Goal: Transaction & Acquisition: Purchase product/service

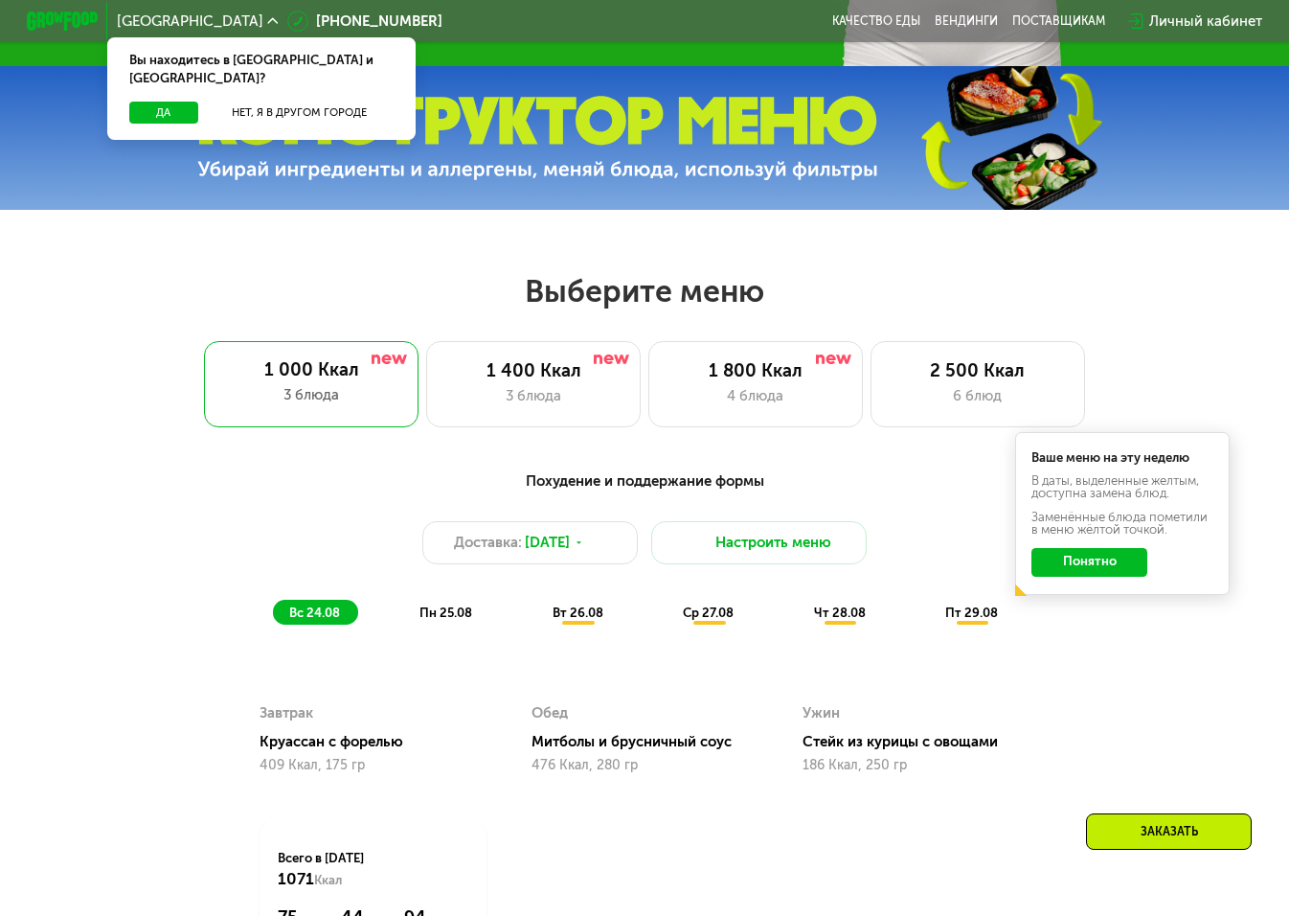
scroll to position [652, 0]
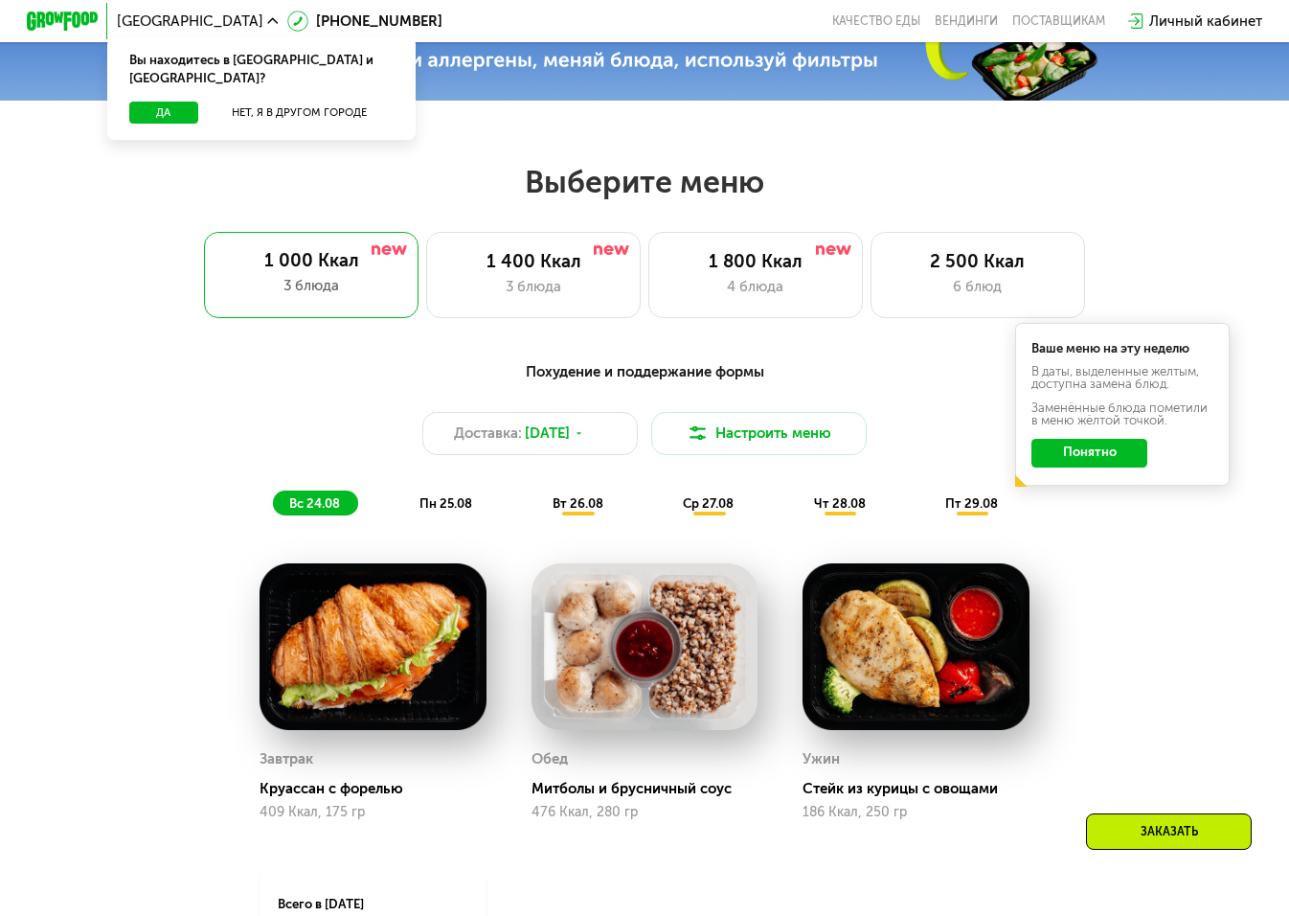
click at [1093, 446] on button "Понятно" at bounding box center [1089, 453] width 116 height 29
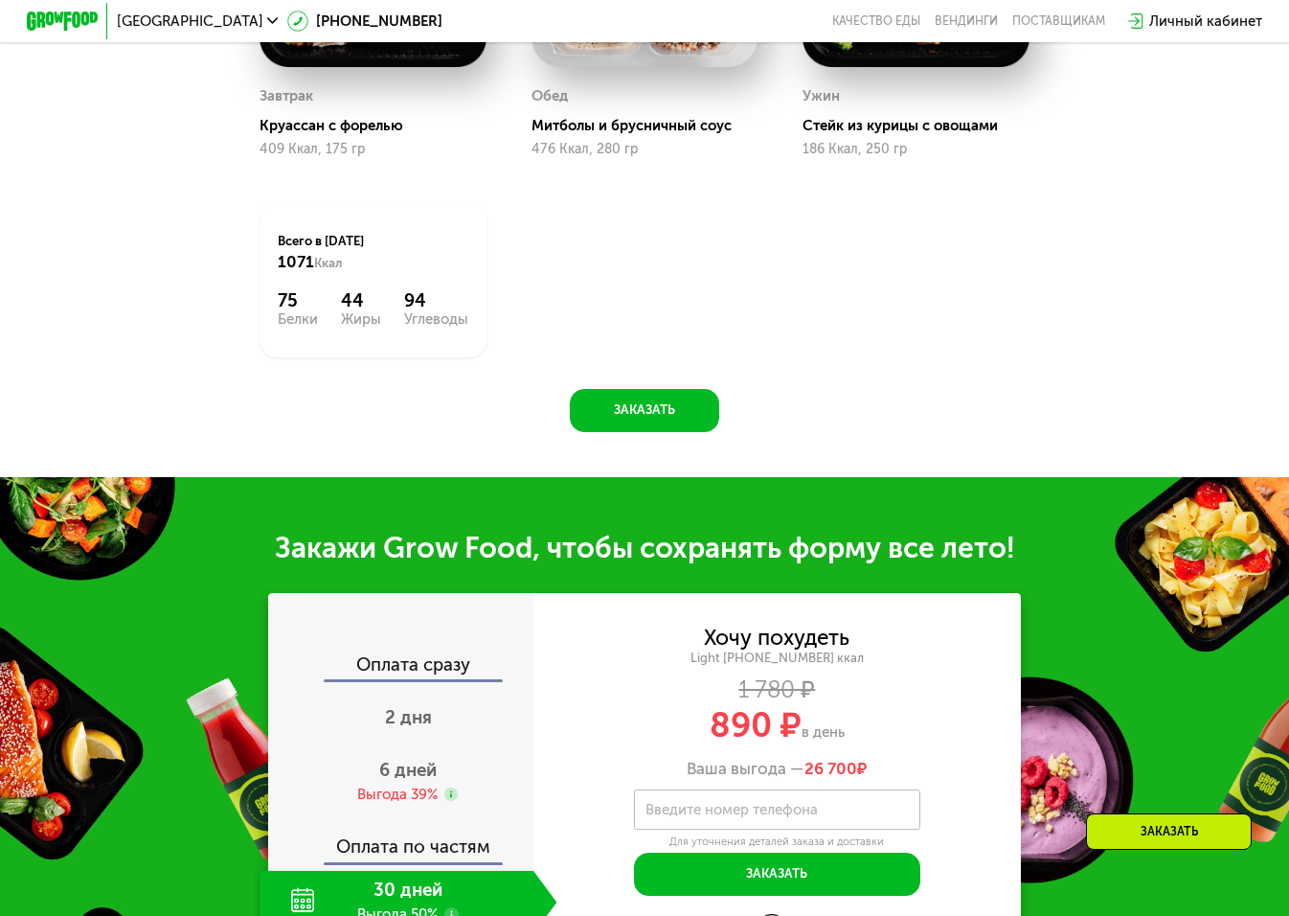
scroll to position [1322, 0]
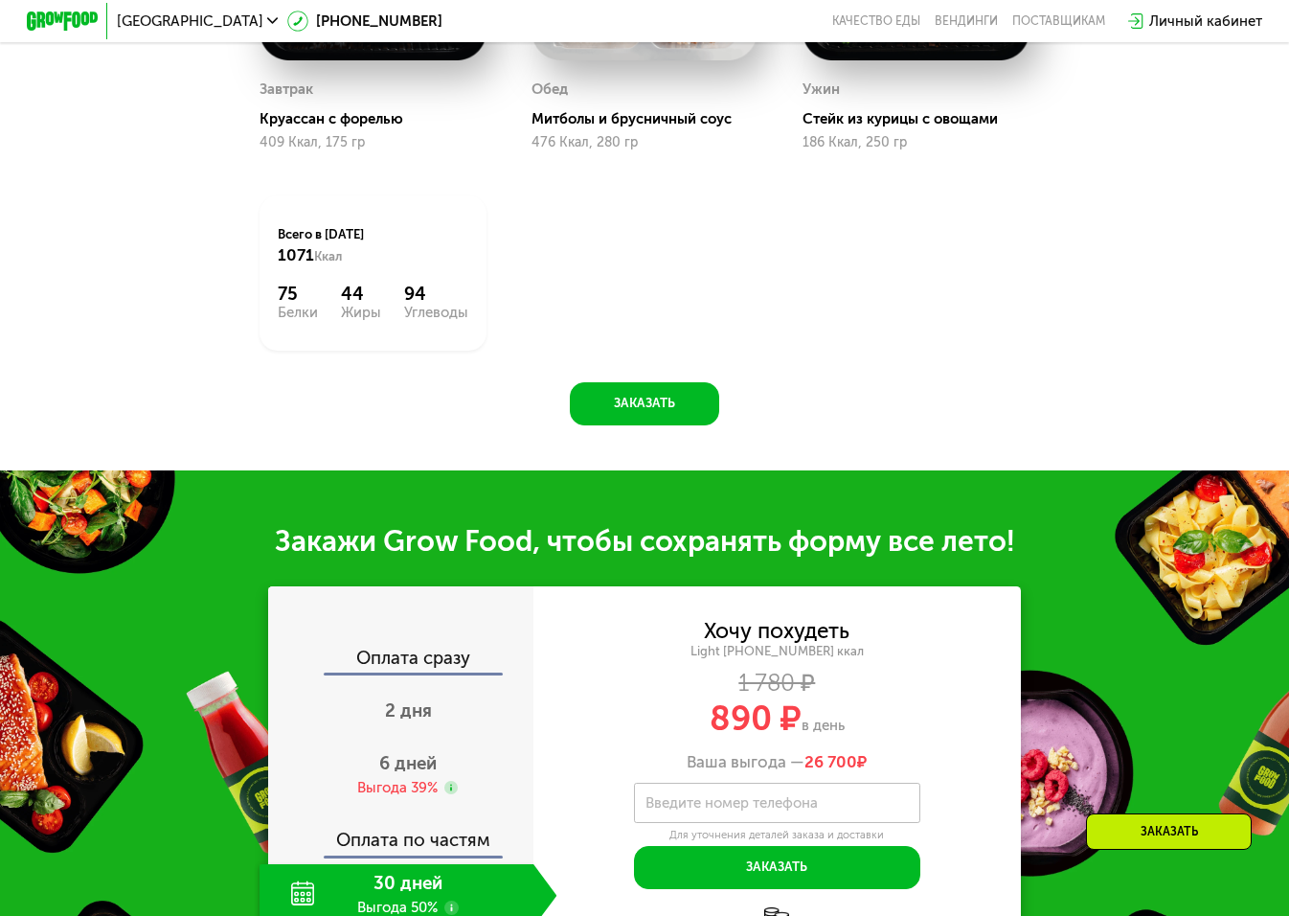
click at [362, 306] on div "Жиры" at bounding box center [361, 313] width 40 height 14
click at [285, 316] on div "Белки" at bounding box center [298, 313] width 40 height 14
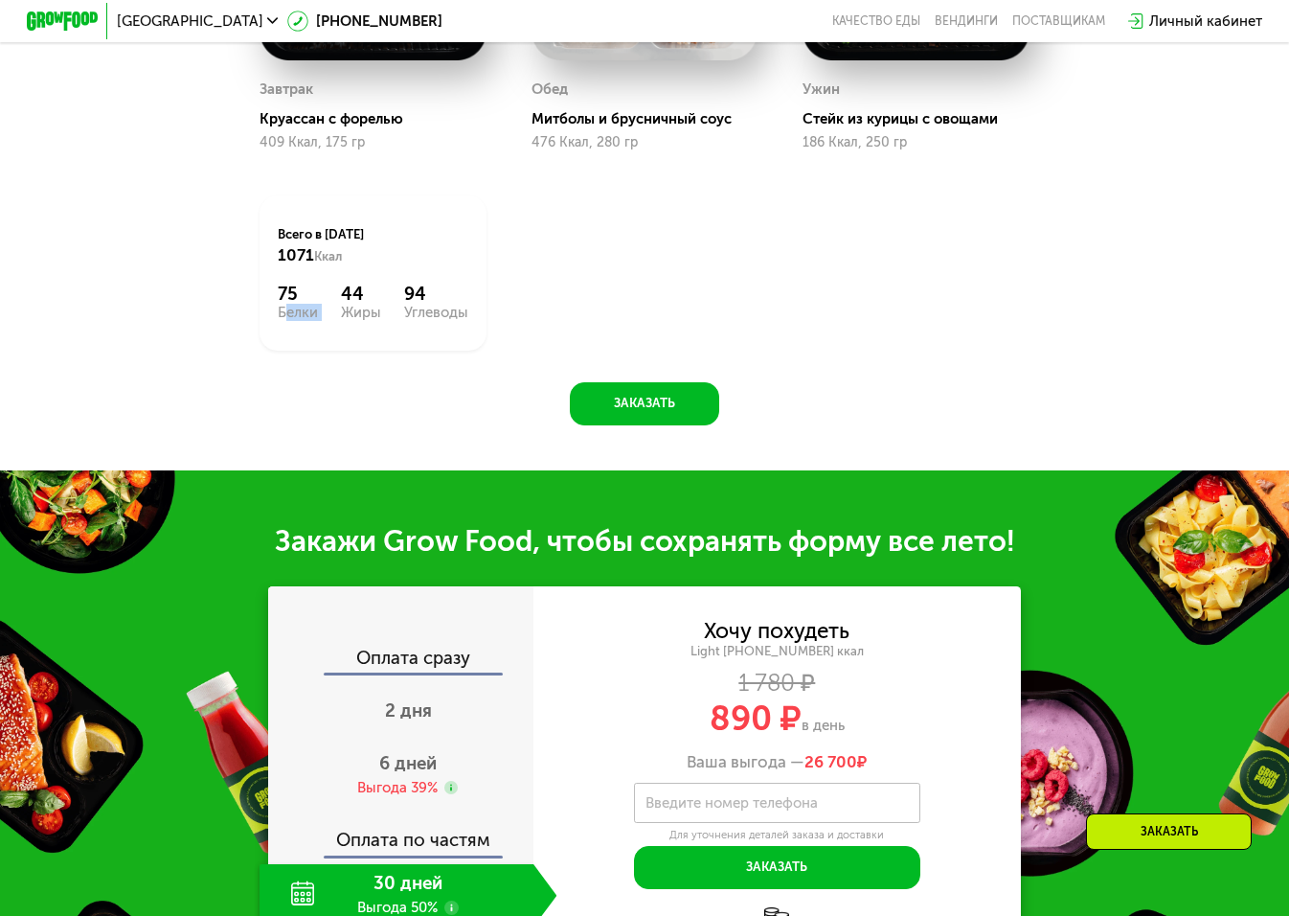
click at [404, 310] on div "Углеводы" at bounding box center [436, 313] width 64 height 14
click at [455, 318] on div "Углеводы" at bounding box center [436, 313] width 64 height 14
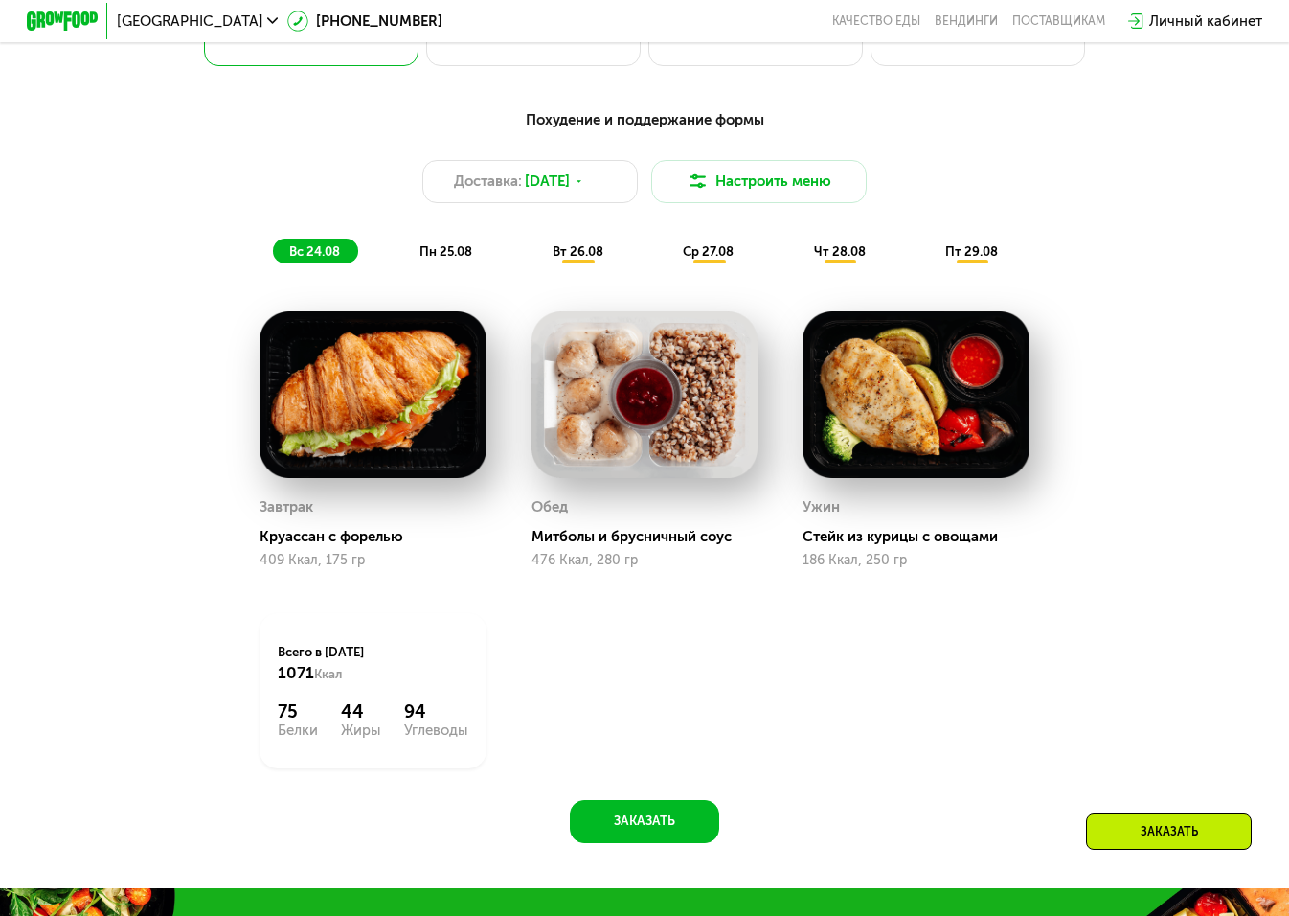
scroll to position [914, 0]
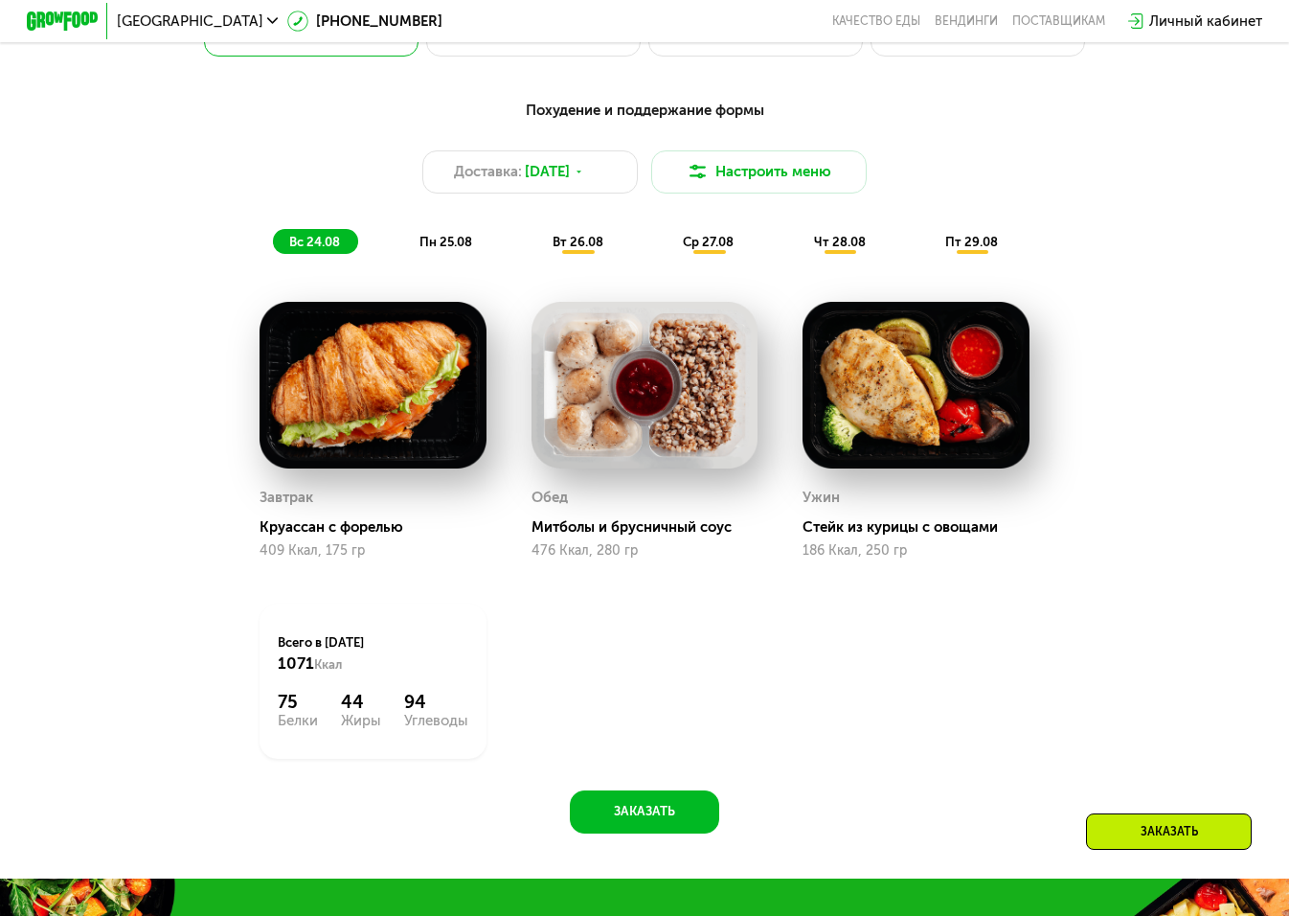
click at [442, 237] on span "пн 25.08" at bounding box center [445, 242] width 53 height 14
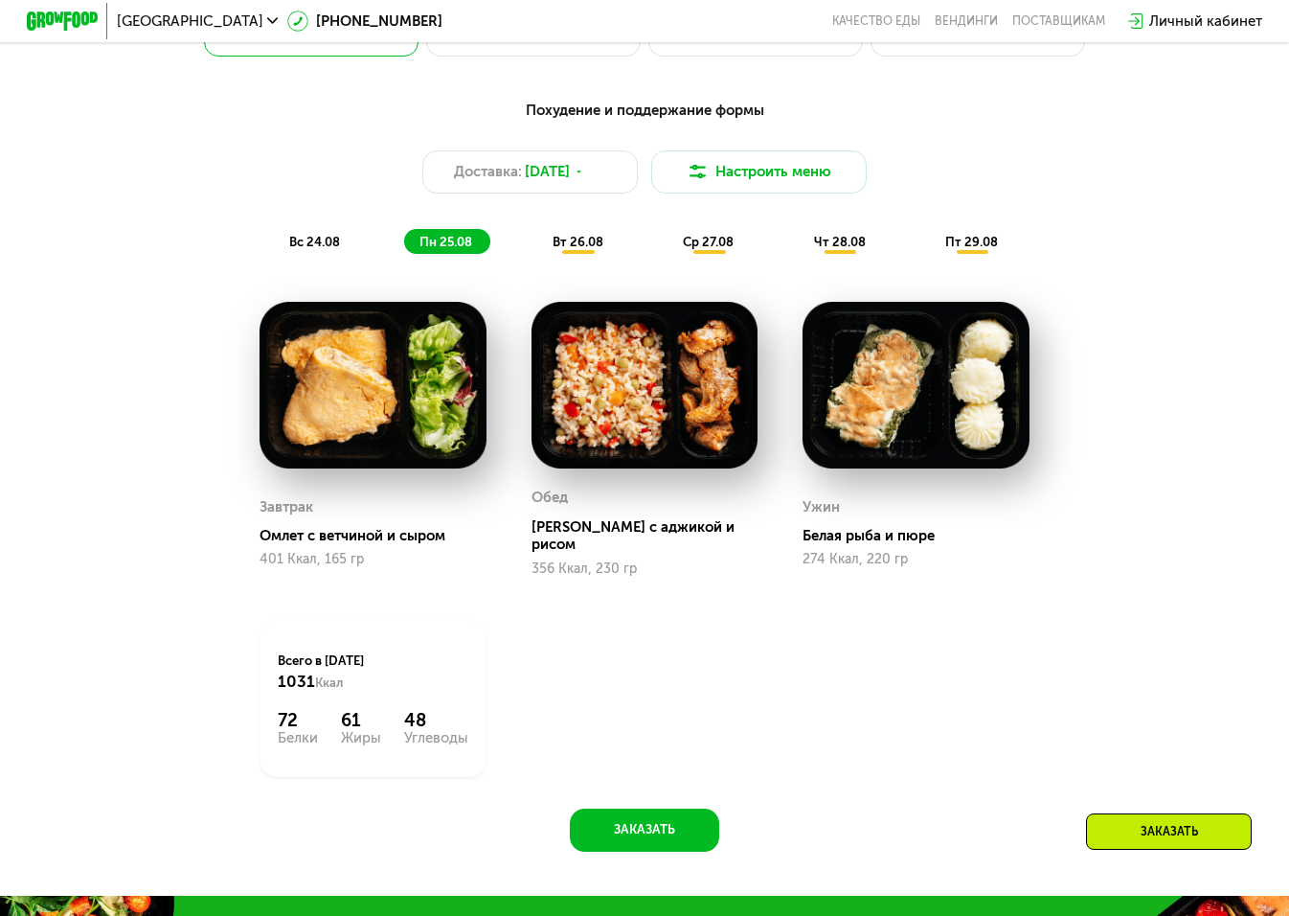
click at [331, 244] on span "вс 24.08" at bounding box center [314, 242] width 51 height 14
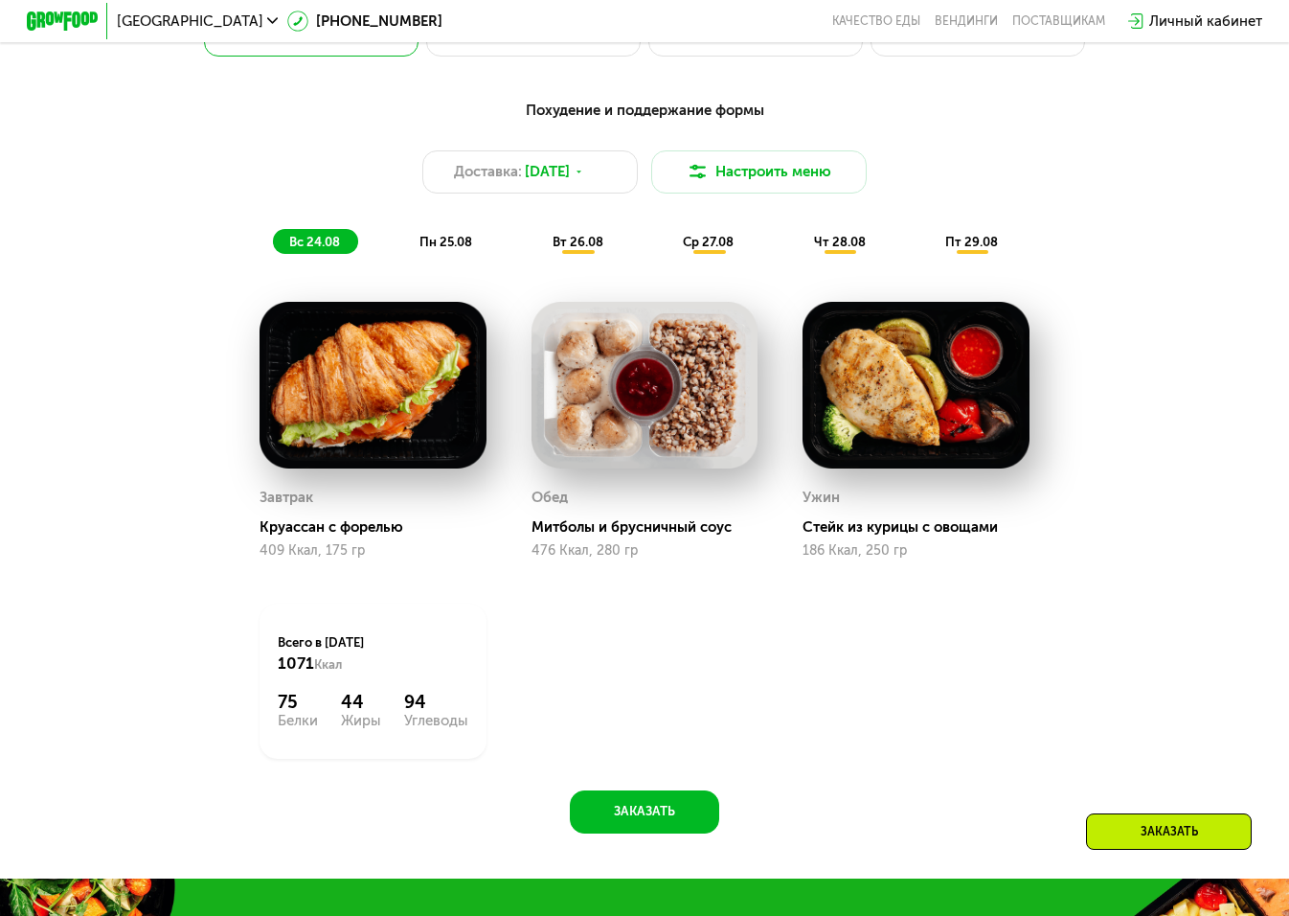
click at [472, 242] on span "пн 25.08" at bounding box center [445, 242] width 53 height 14
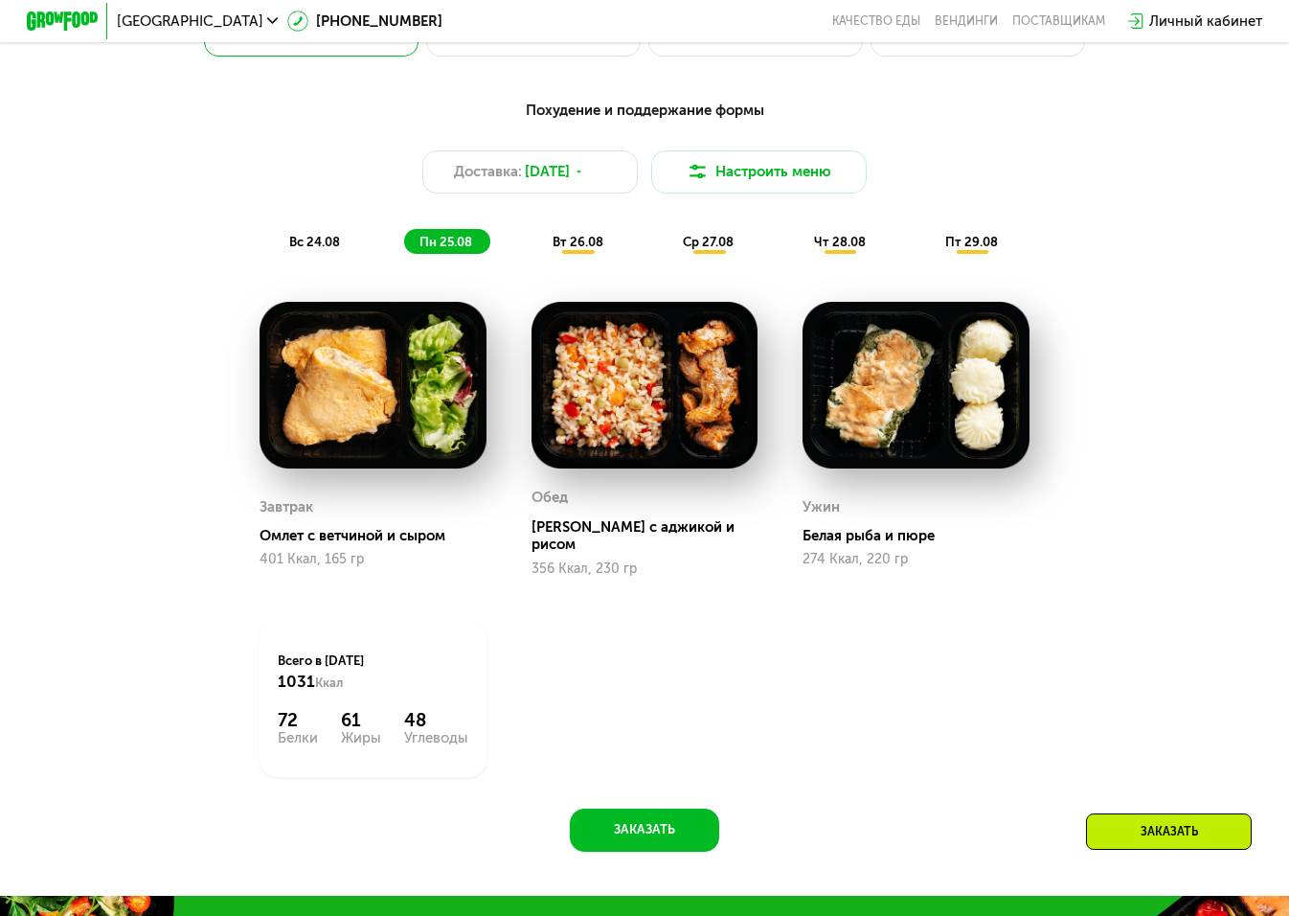
click at [318, 243] on span "вс 24.08" at bounding box center [314, 242] width 51 height 14
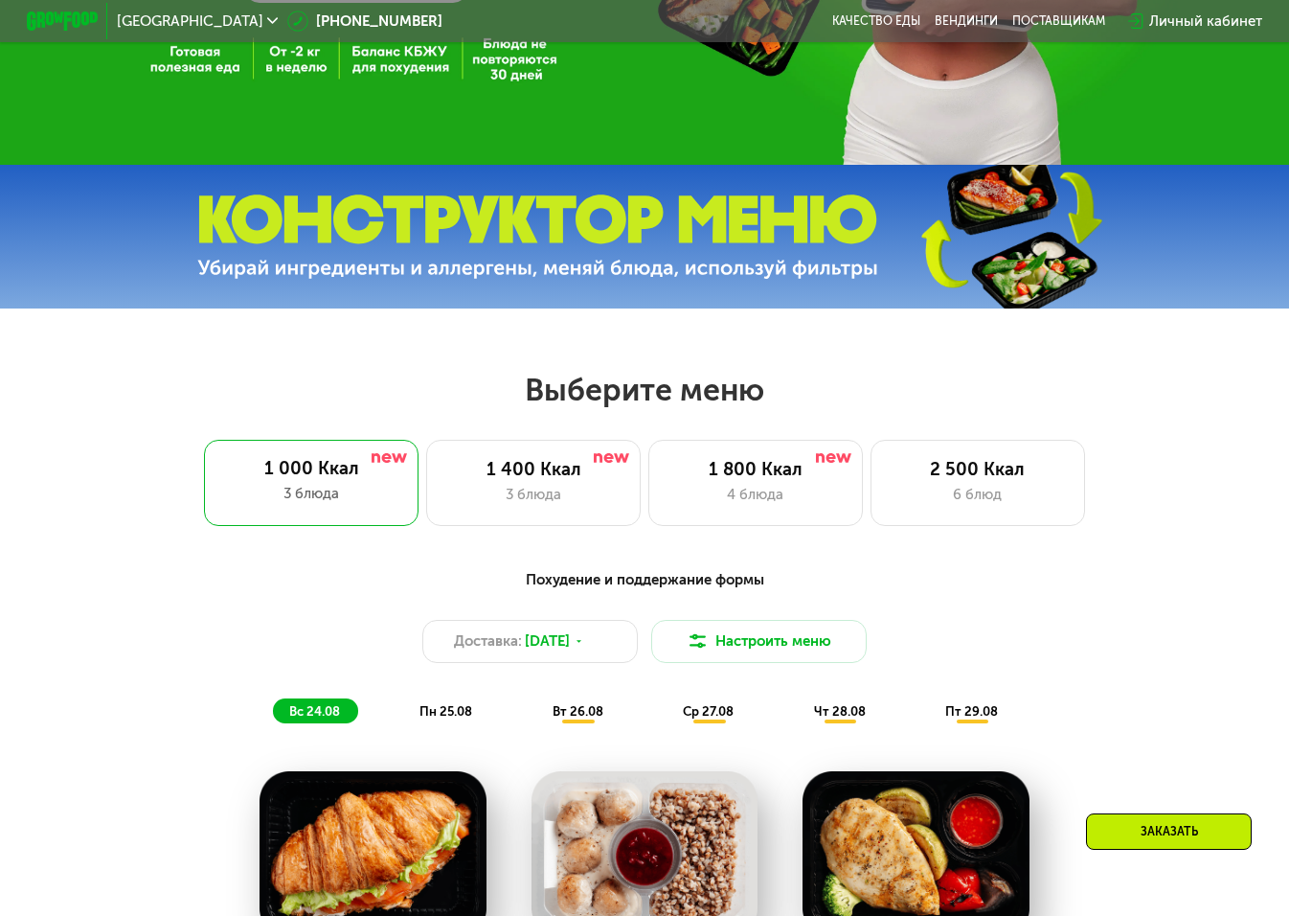
scroll to position [440, 0]
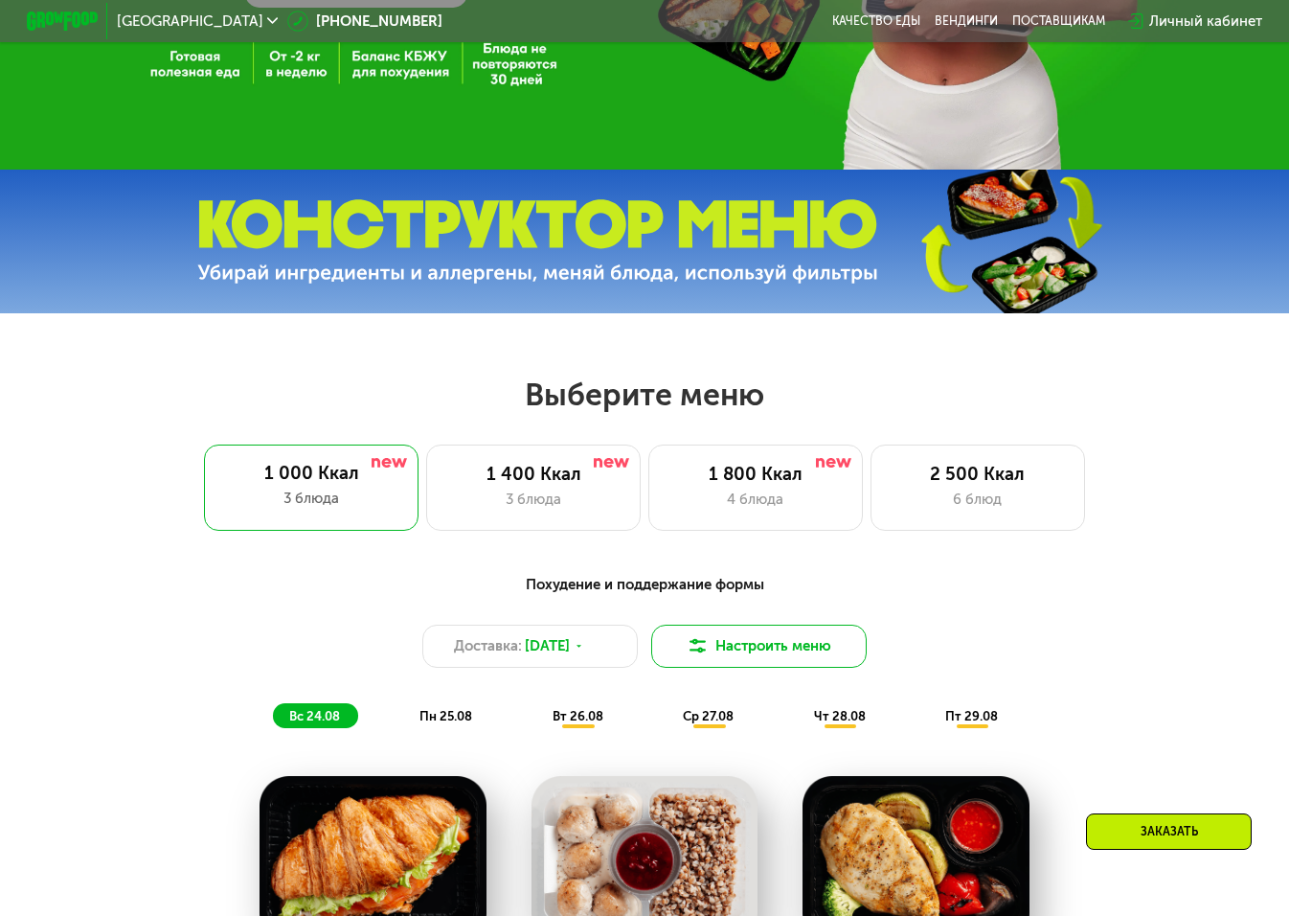
click at [808, 628] on button "Настроить меню" at bounding box center [758, 645] width 215 height 43
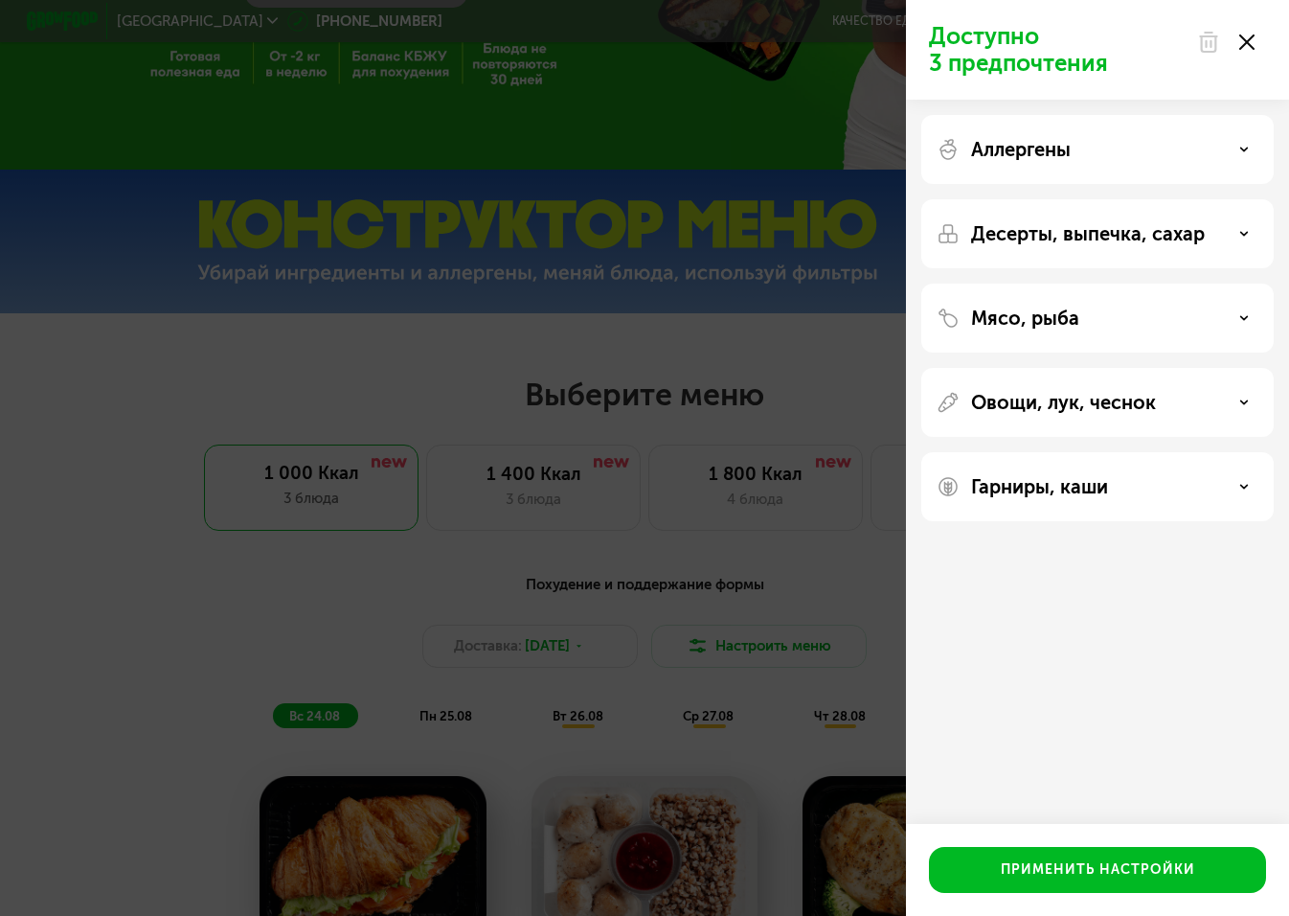
click at [1212, 314] on div "Мясо, рыба" at bounding box center [1098, 317] width 322 height 23
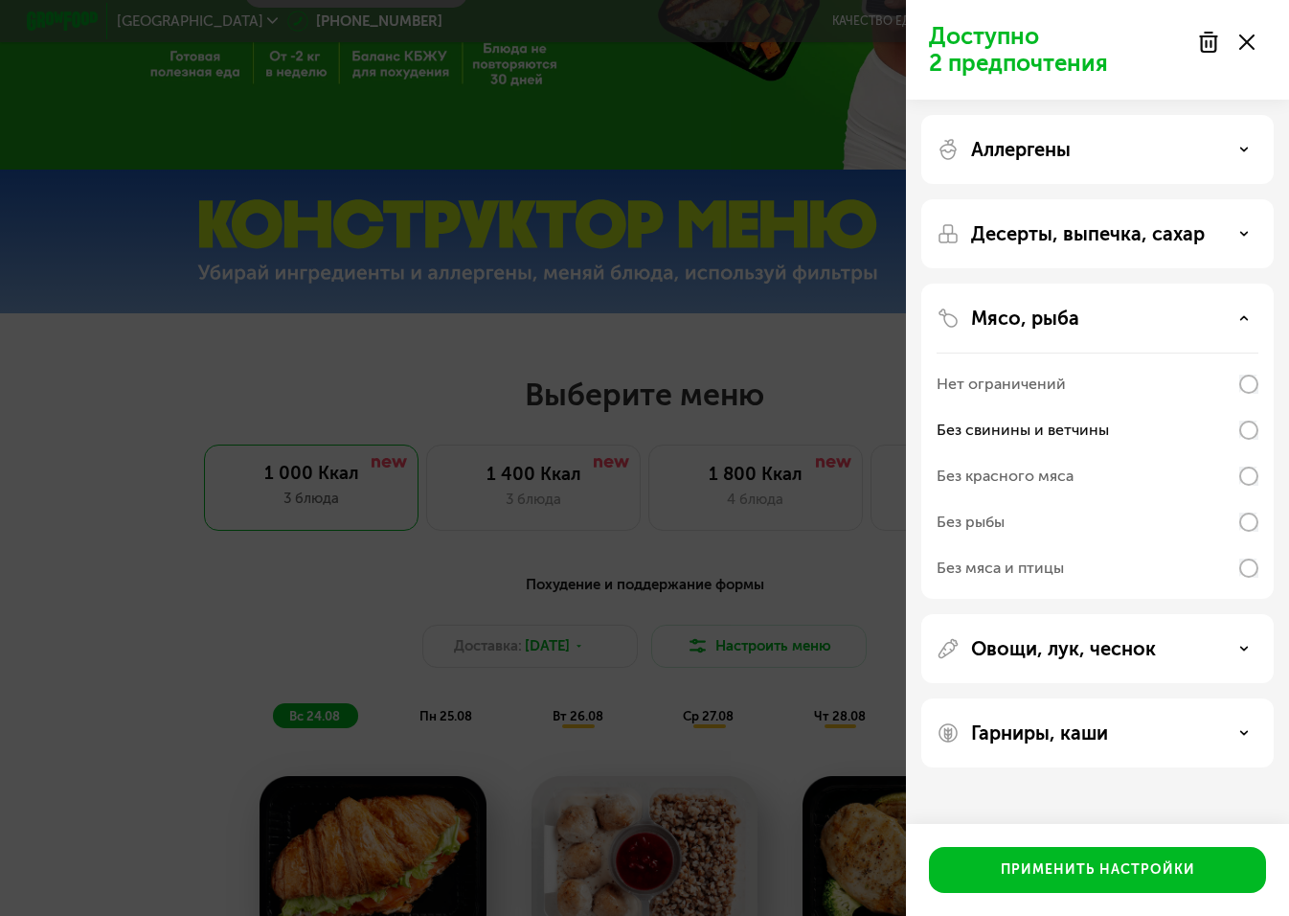
click at [1230, 614] on div "Мясо, рыба Нет ограничений Без свинины и ветчины Без красного мяса Без рыбы Без…" at bounding box center [1097, 648] width 352 height 69
click at [1240, 318] on icon at bounding box center [1244, 318] width 10 height 10
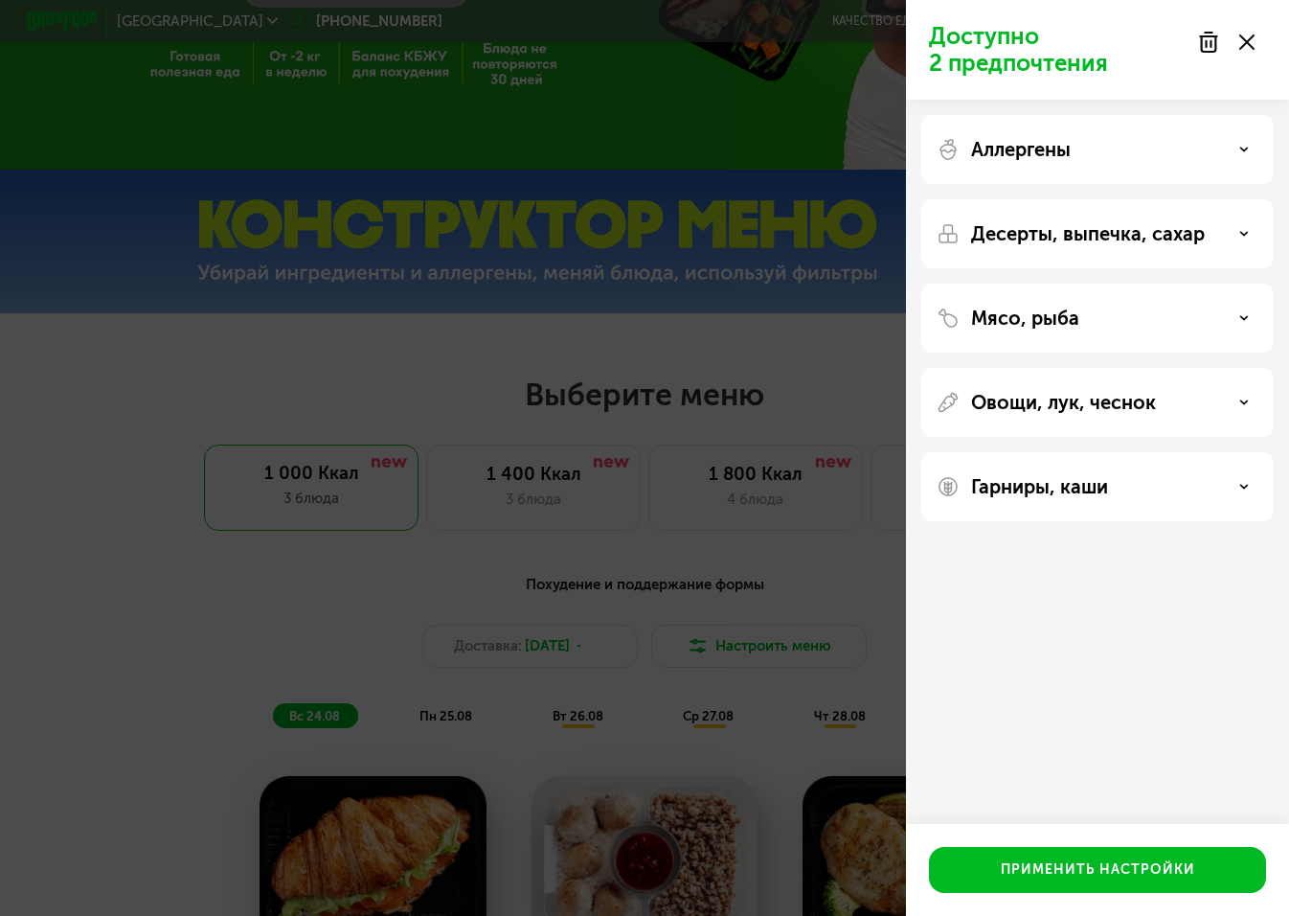
click at [1243, 283] on div "Десерты, выпечка, сахар" at bounding box center [1097, 317] width 352 height 69
click at [1241, 238] on div "Десерты, выпечка, сахар" at bounding box center [1098, 233] width 322 height 23
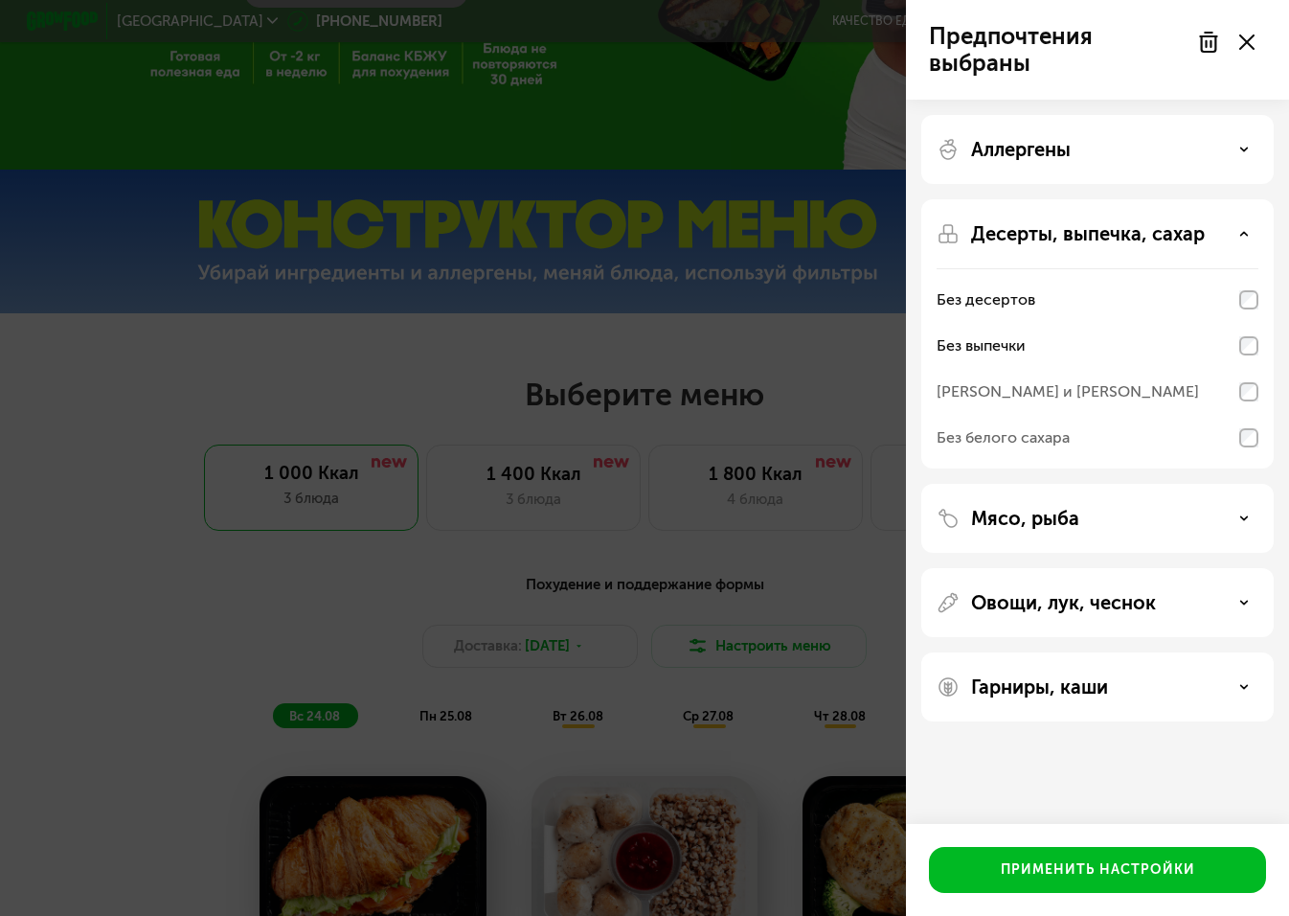
click at [1223, 484] on div "Десерты, выпечка, сахар Без десертов Без выпечки Без сэндвичей и круассанов Без…" at bounding box center [1097, 518] width 352 height 69
click at [1242, 238] on div "Десерты, выпечка, сахар" at bounding box center [1098, 233] width 322 height 23
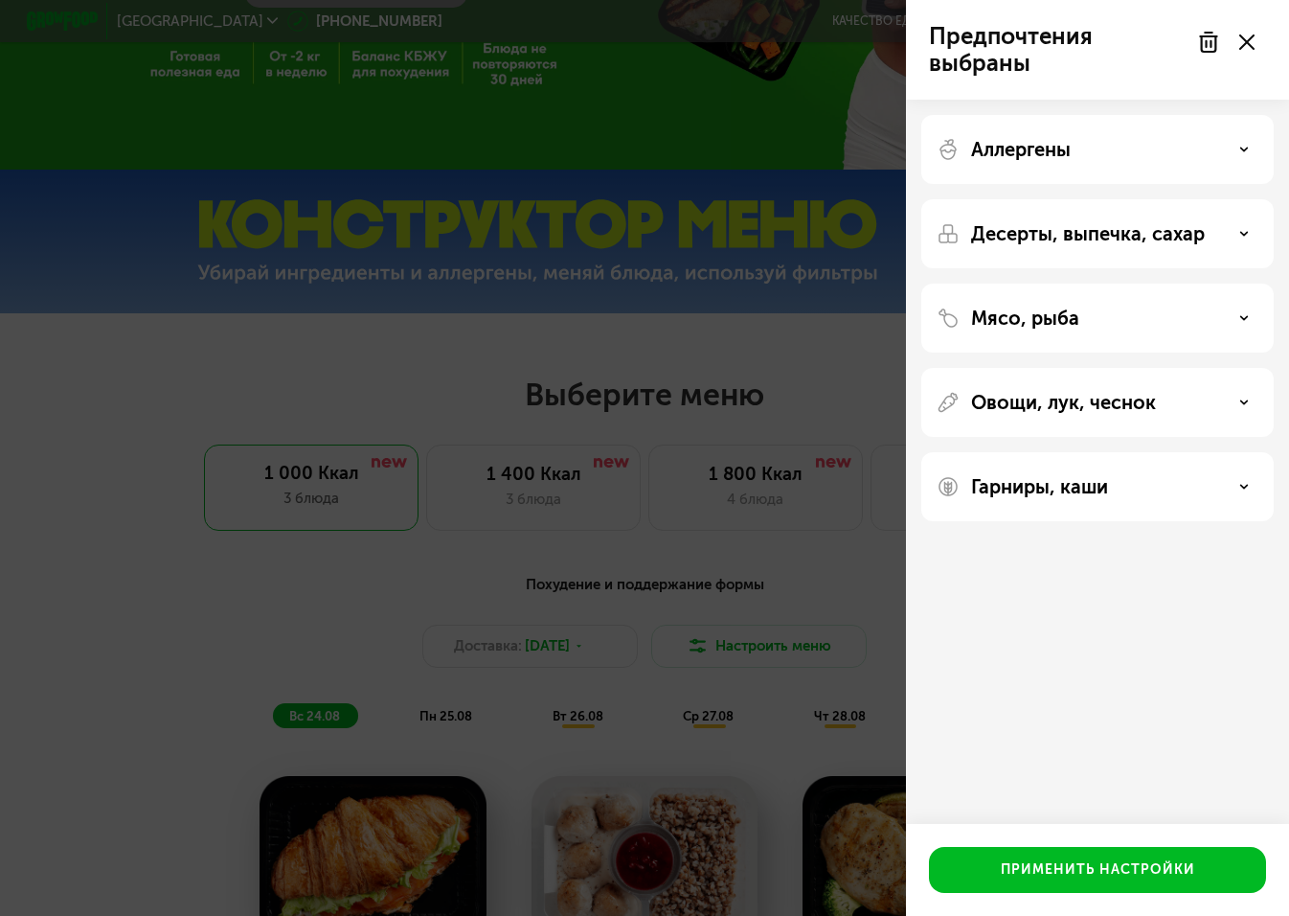
click at [1241, 184] on div "Аллергены Десерты, выпечка, сахар Мясо, рыба Овощи, лук, чеснок Гарниры, каши" at bounding box center [1097, 318] width 383 height 437
click at [1235, 199] on div "Аллергены" at bounding box center [1097, 233] width 352 height 69
click at [1235, 148] on div "Аллергены" at bounding box center [1098, 149] width 322 height 23
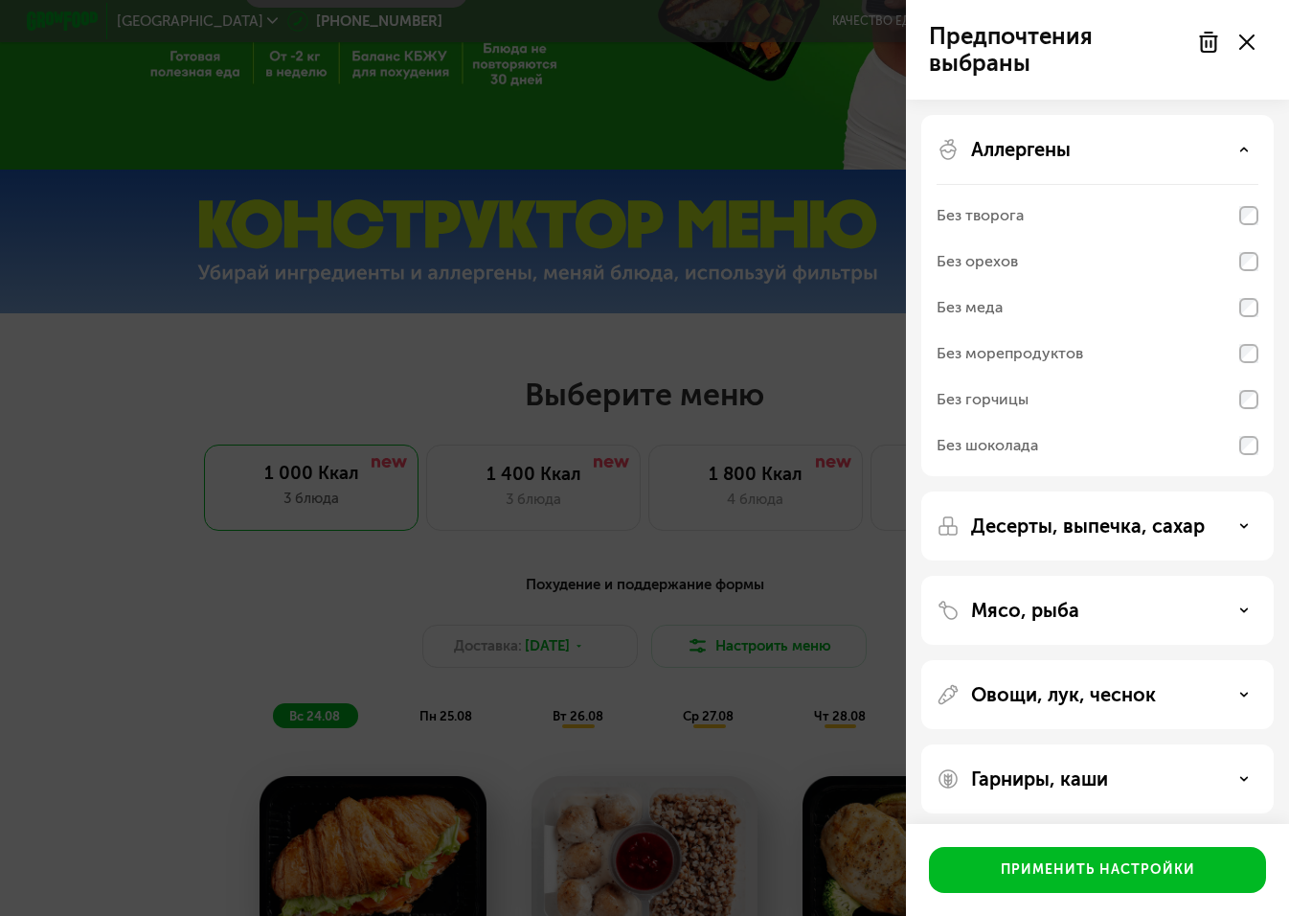
click at [1228, 154] on div "Аллергены" at bounding box center [1098, 149] width 322 height 23
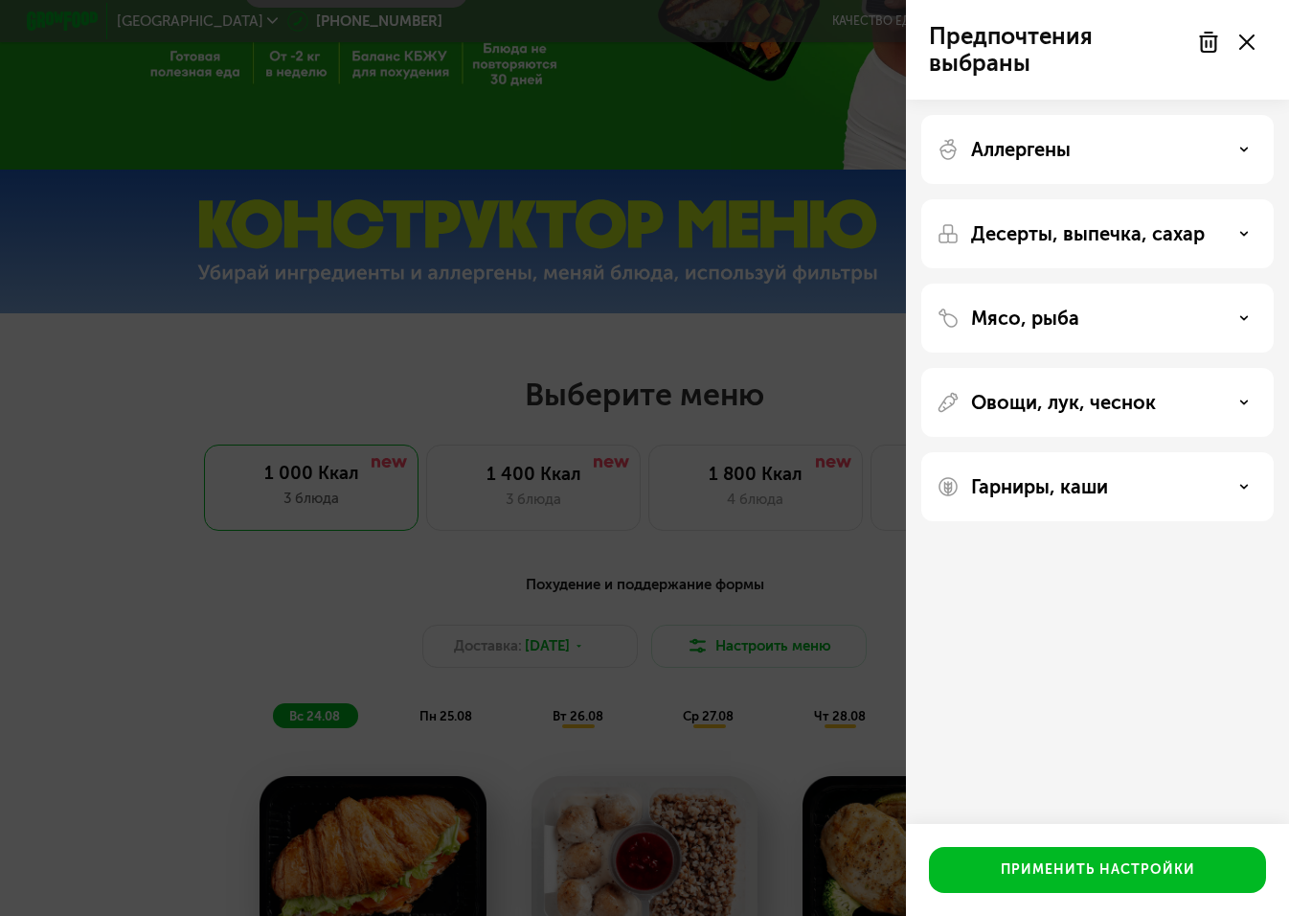
click at [1232, 452] on div "Овощи, лук, чеснок" at bounding box center [1097, 486] width 352 height 69
click at [1242, 409] on div "Овощи, лук, чеснок" at bounding box center [1098, 402] width 322 height 23
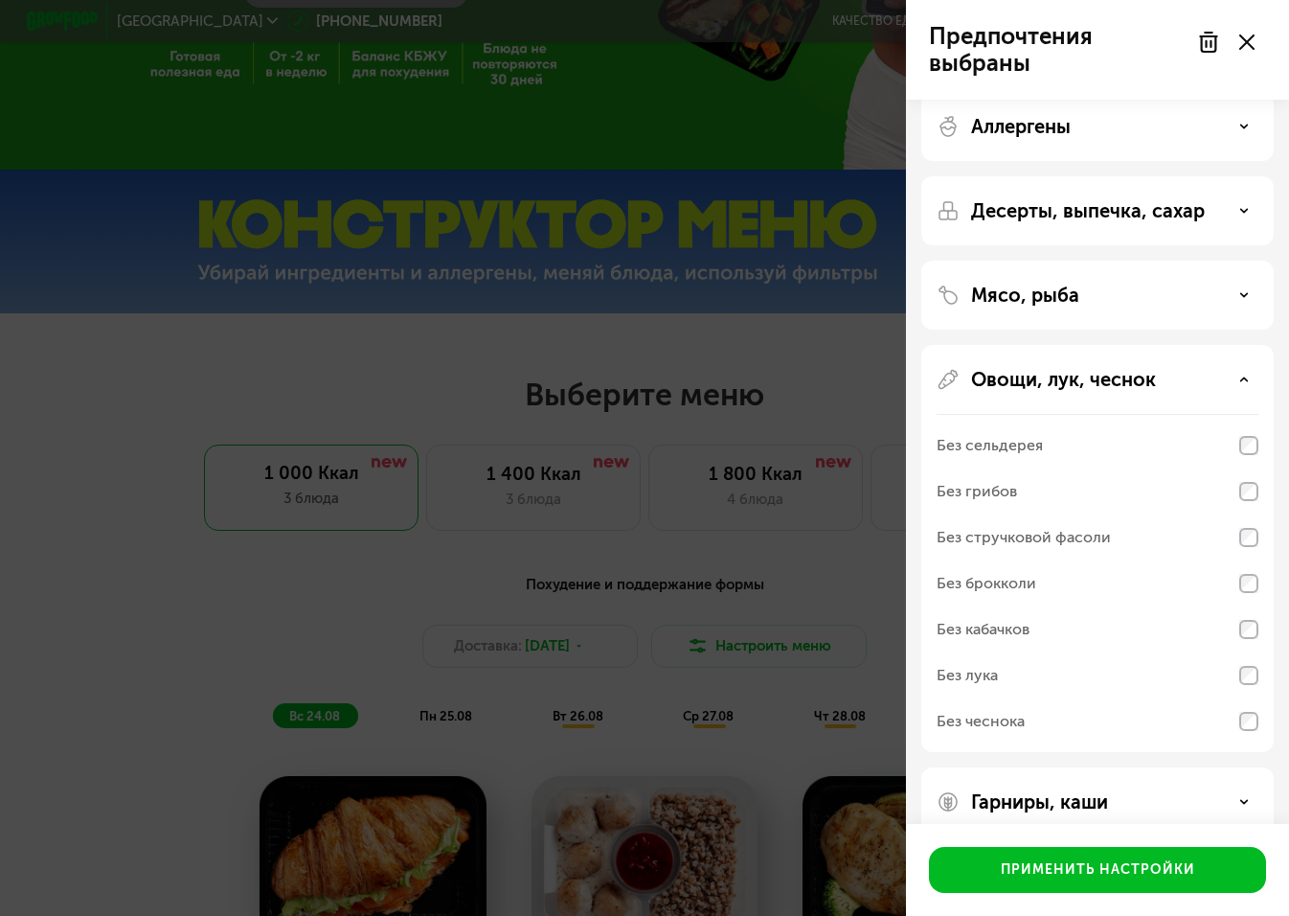
scroll to position [55, 0]
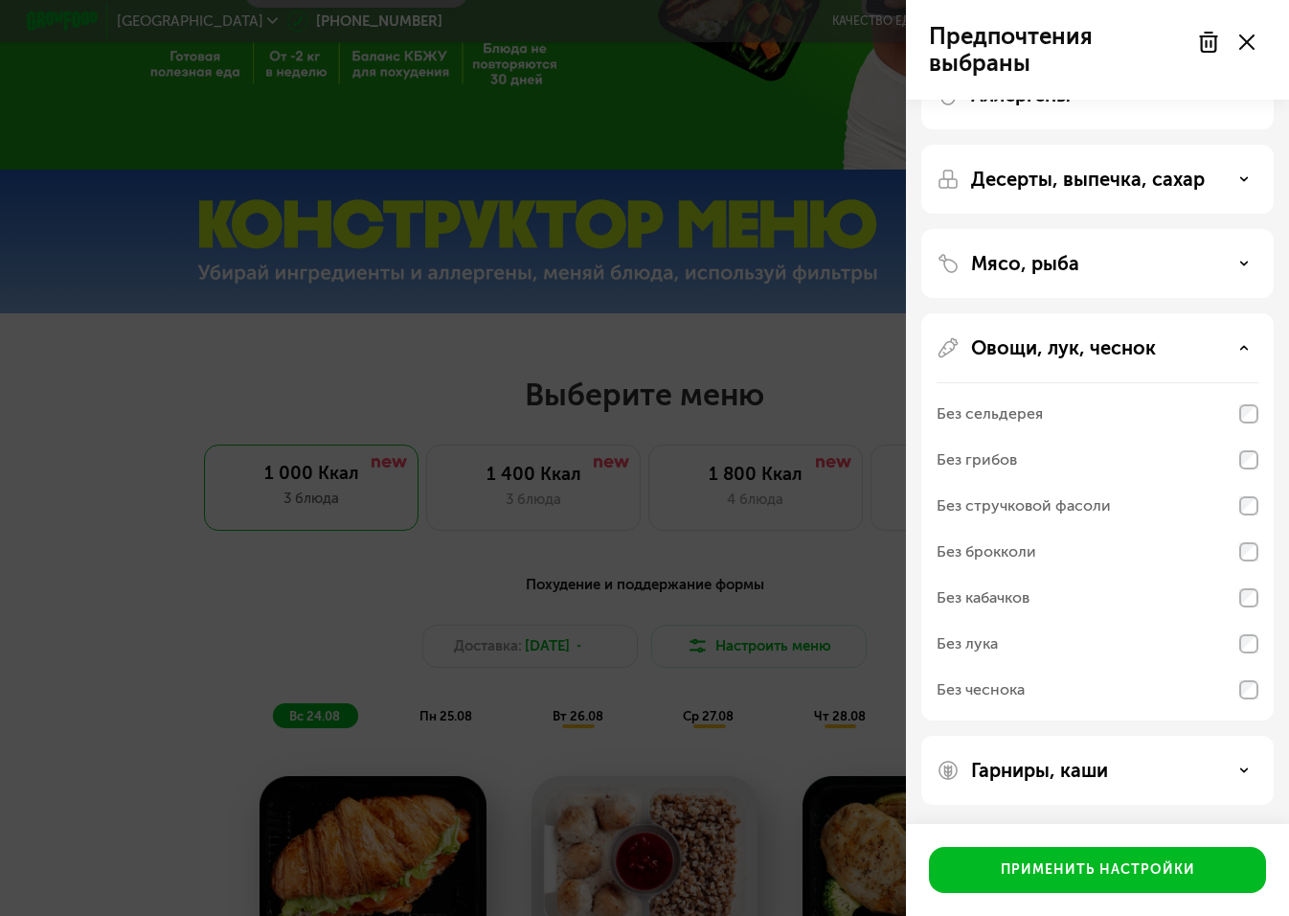
click at [1250, 575] on div "Без брокколи" at bounding box center [1098, 598] width 322 height 46
click at [1251, 575] on div "Без брокколи" at bounding box center [1098, 598] width 322 height 46
click at [1247, 796] on div "Гарниры, каши" at bounding box center [1097, 770] width 352 height 69
click at [1248, 761] on div "Гарниры, каши" at bounding box center [1098, 770] width 322 height 23
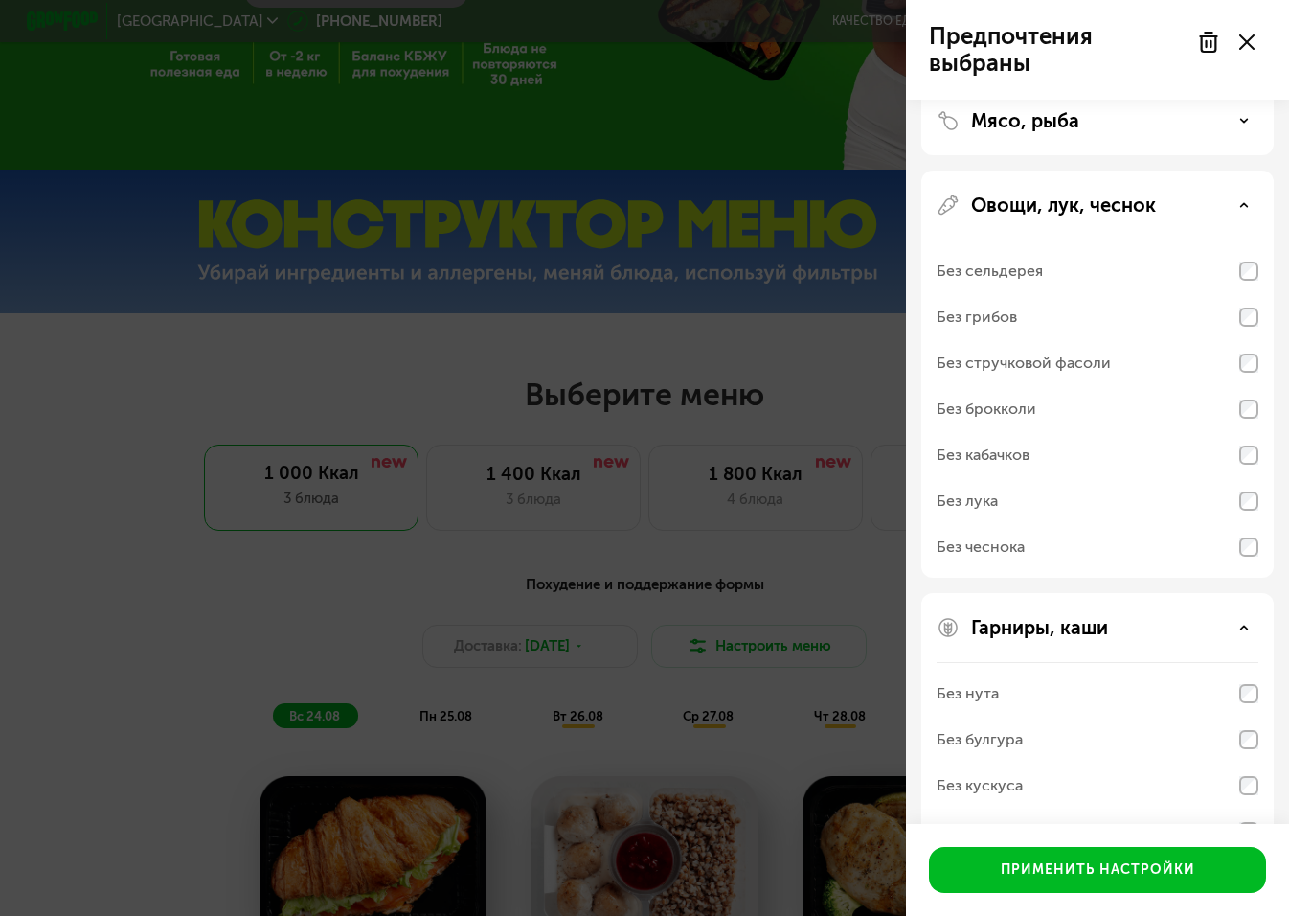
scroll to position [301, 0]
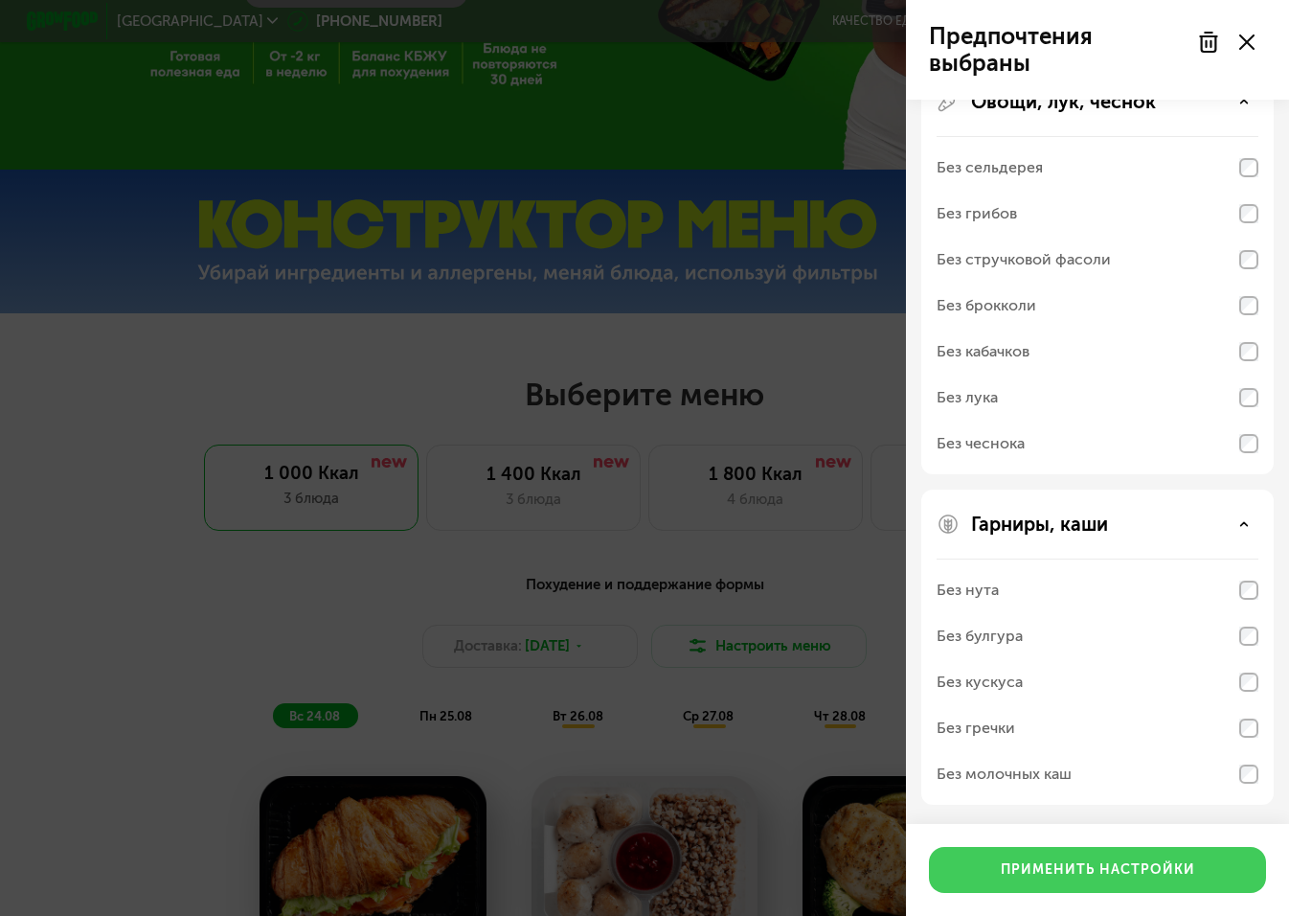
click at [1183, 871] on div "Применить настройки" at bounding box center [1098, 869] width 194 height 19
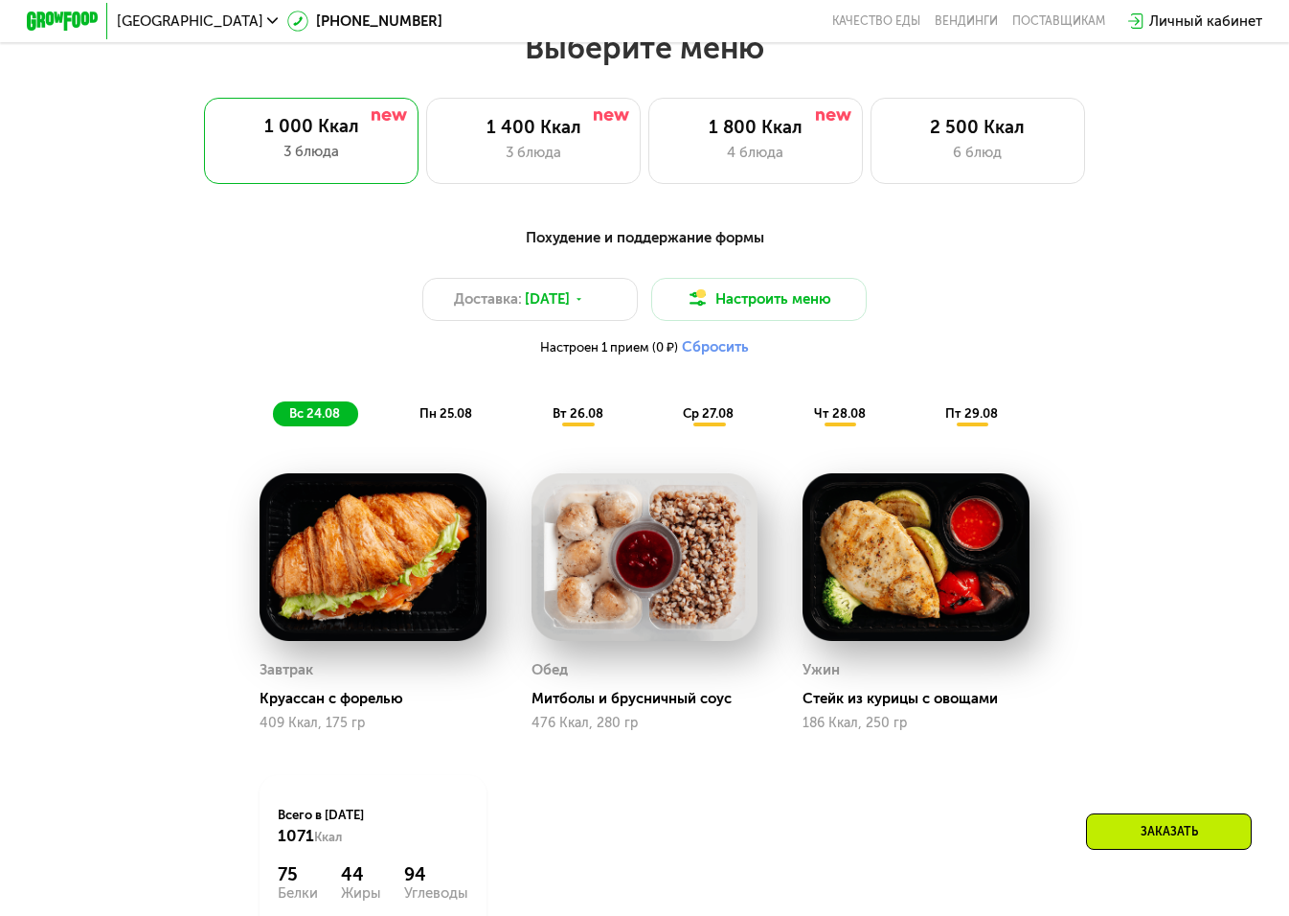
scroll to position [790, 0]
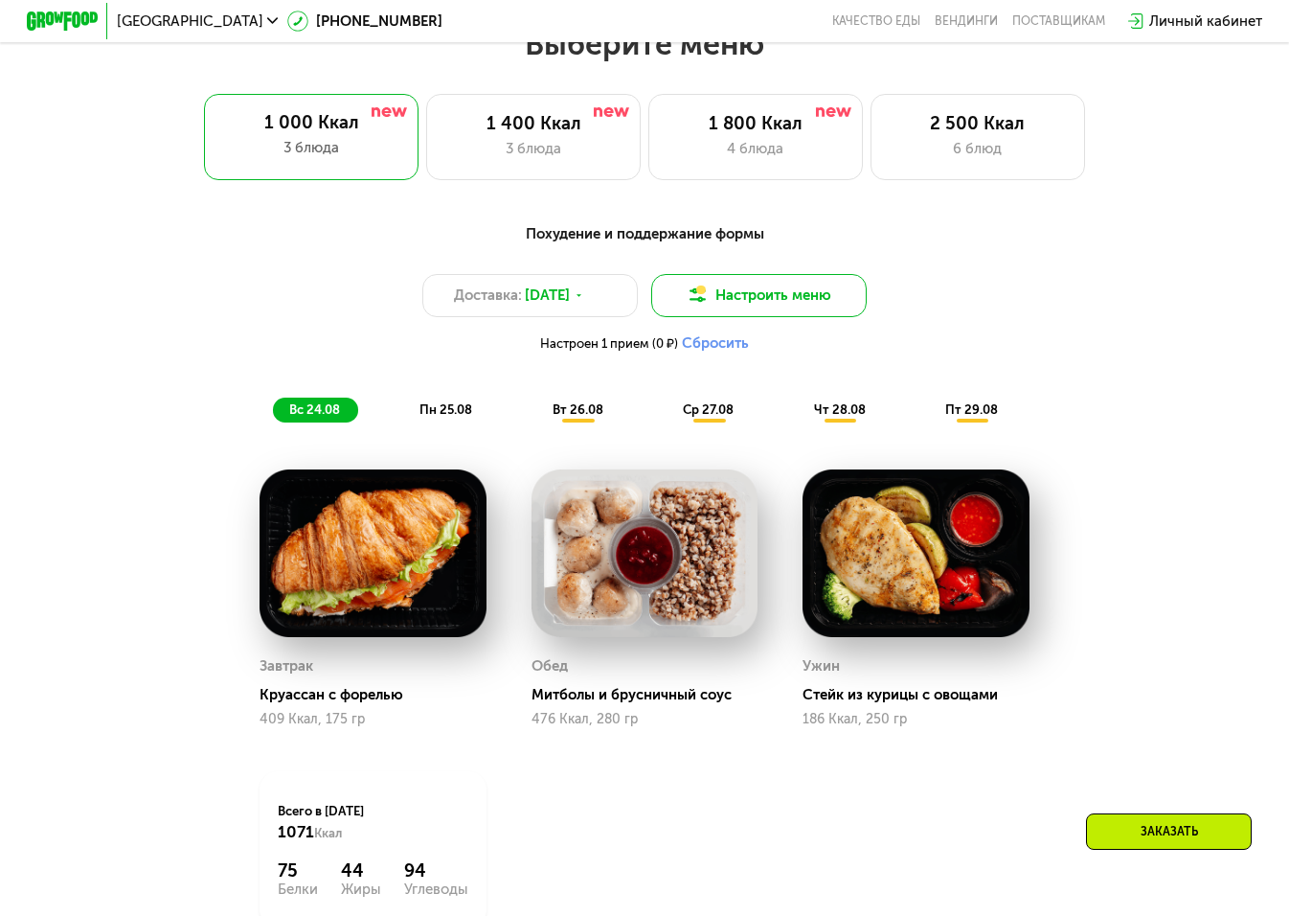
click at [790, 297] on button "Настроить меню" at bounding box center [758, 295] width 215 height 43
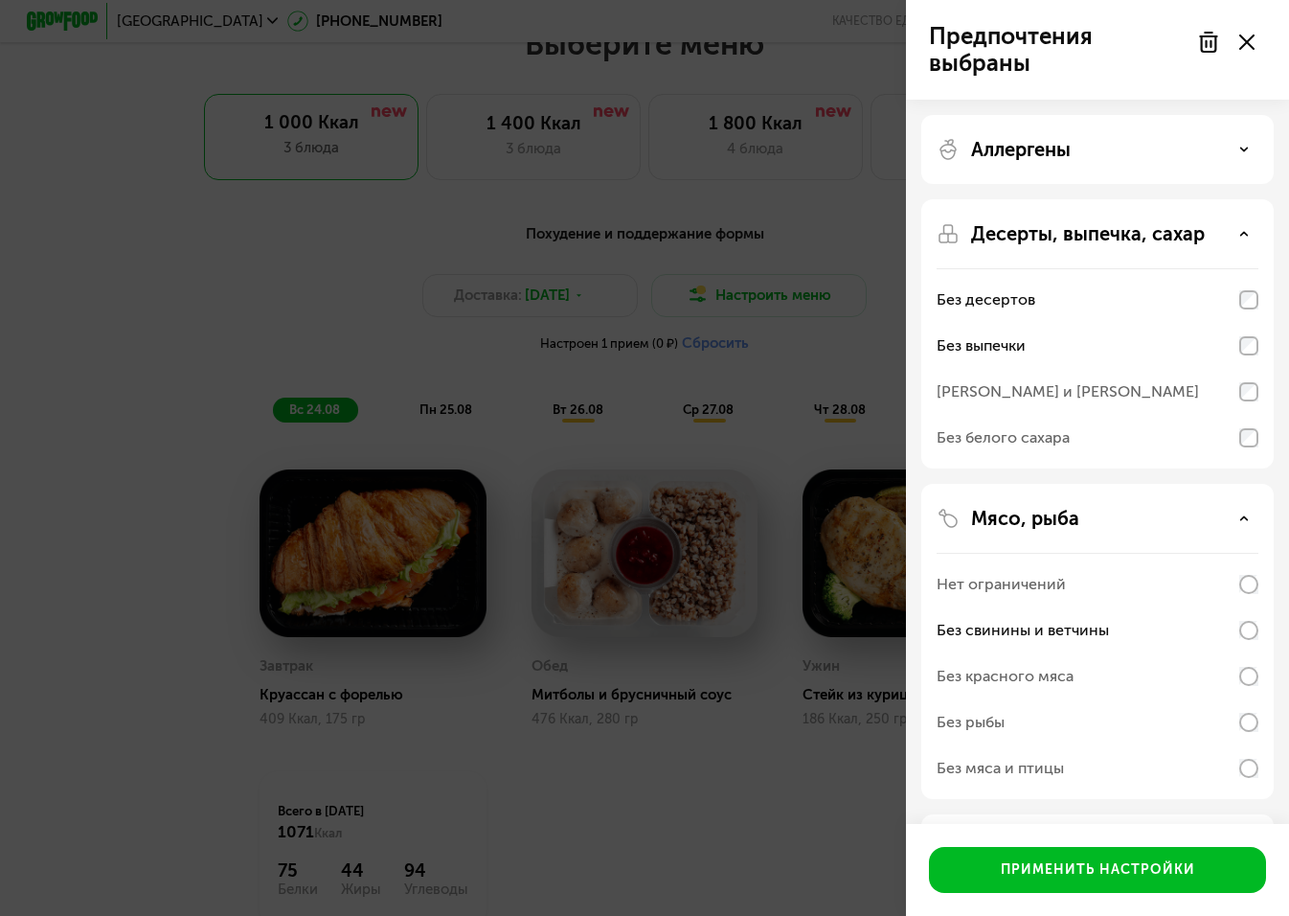
click at [798, 244] on div "Предпочтения выбраны Аллергены Десерты, выпечка, сахар Без десертов Без выпечки…" at bounding box center [644, 458] width 1289 height 916
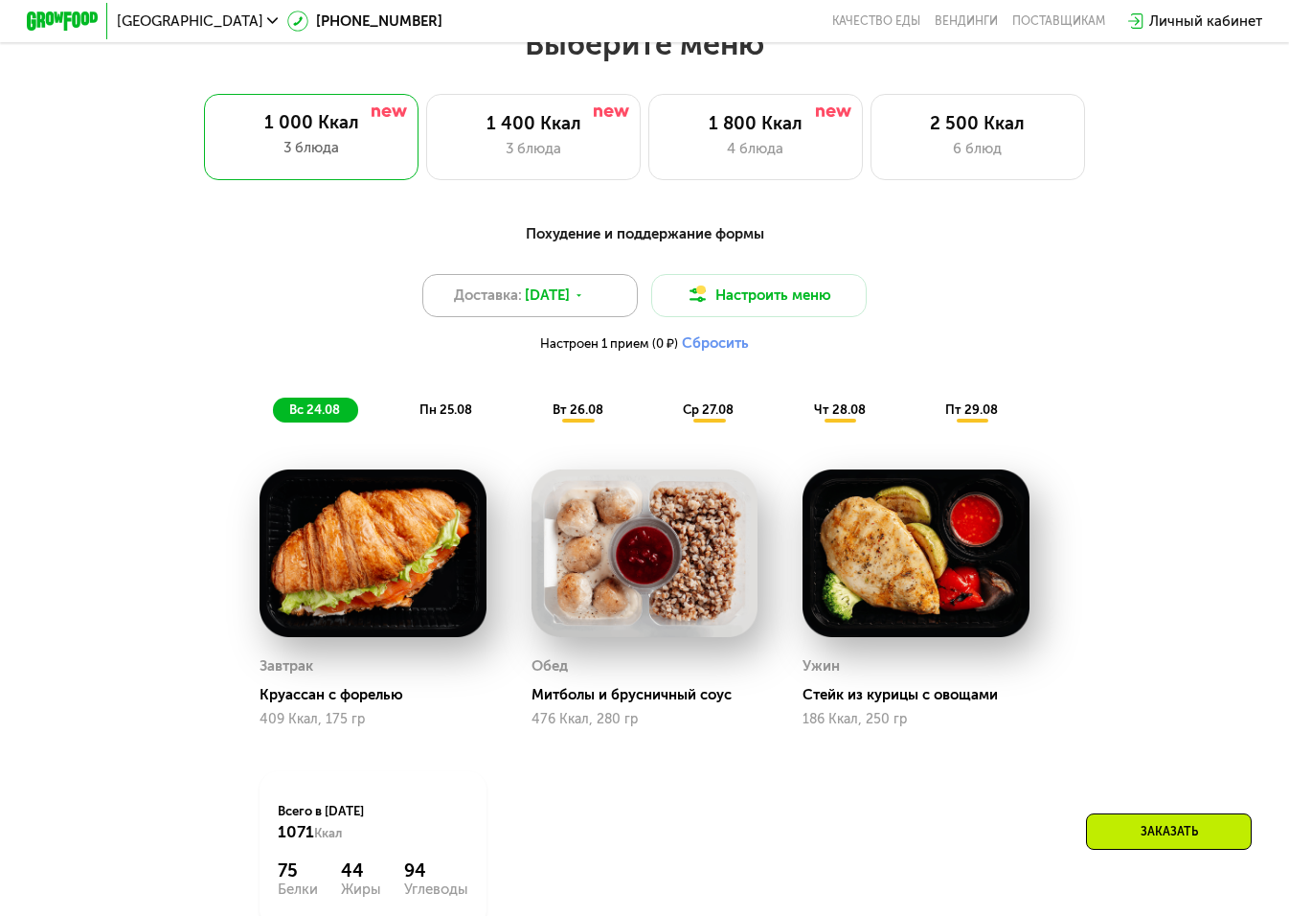
click at [565, 298] on span "[DATE]" at bounding box center [547, 294] width 45 height 21
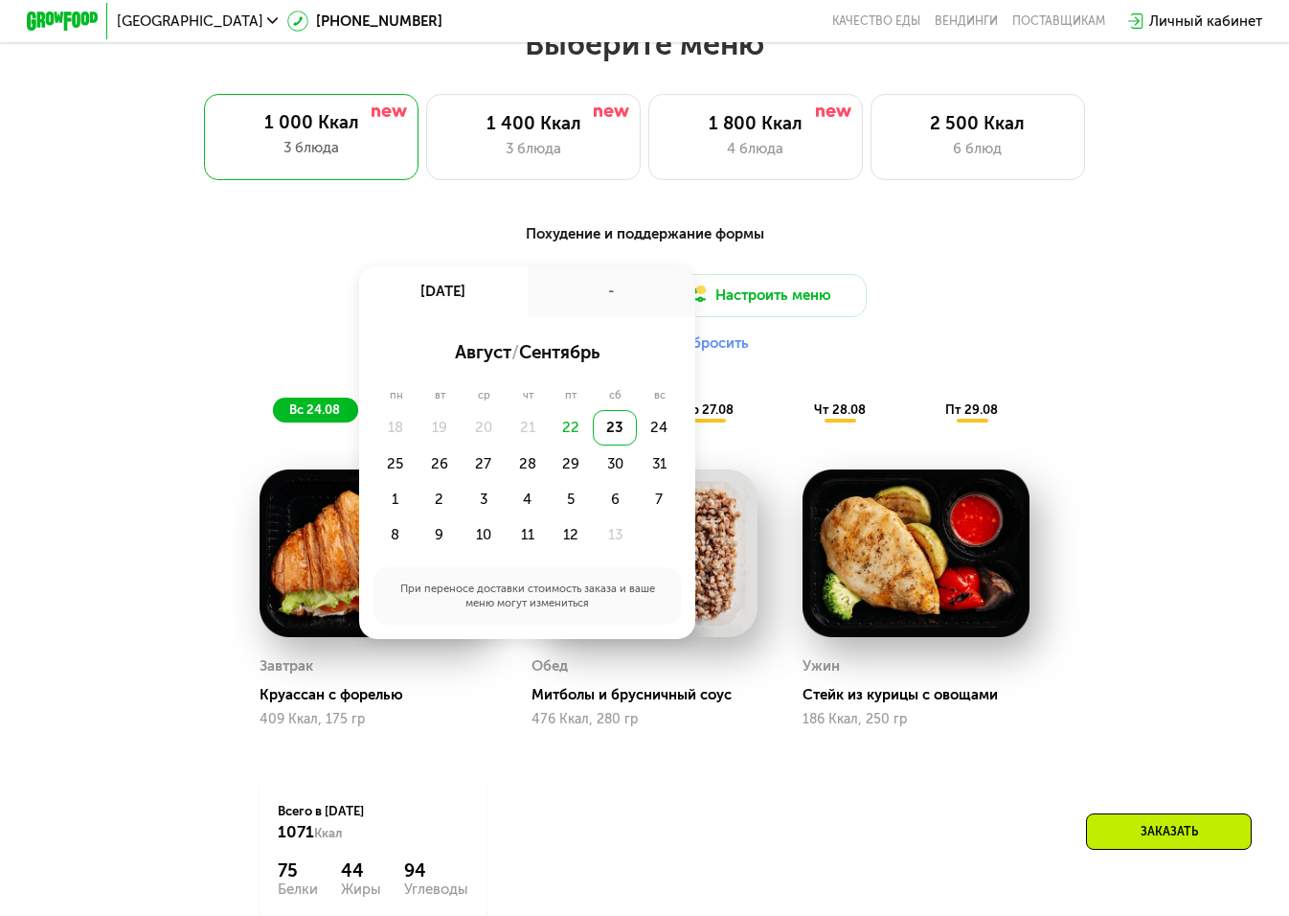
click at [616, 426] on div "23" at bounding box center [615, 427] width 44 height 35
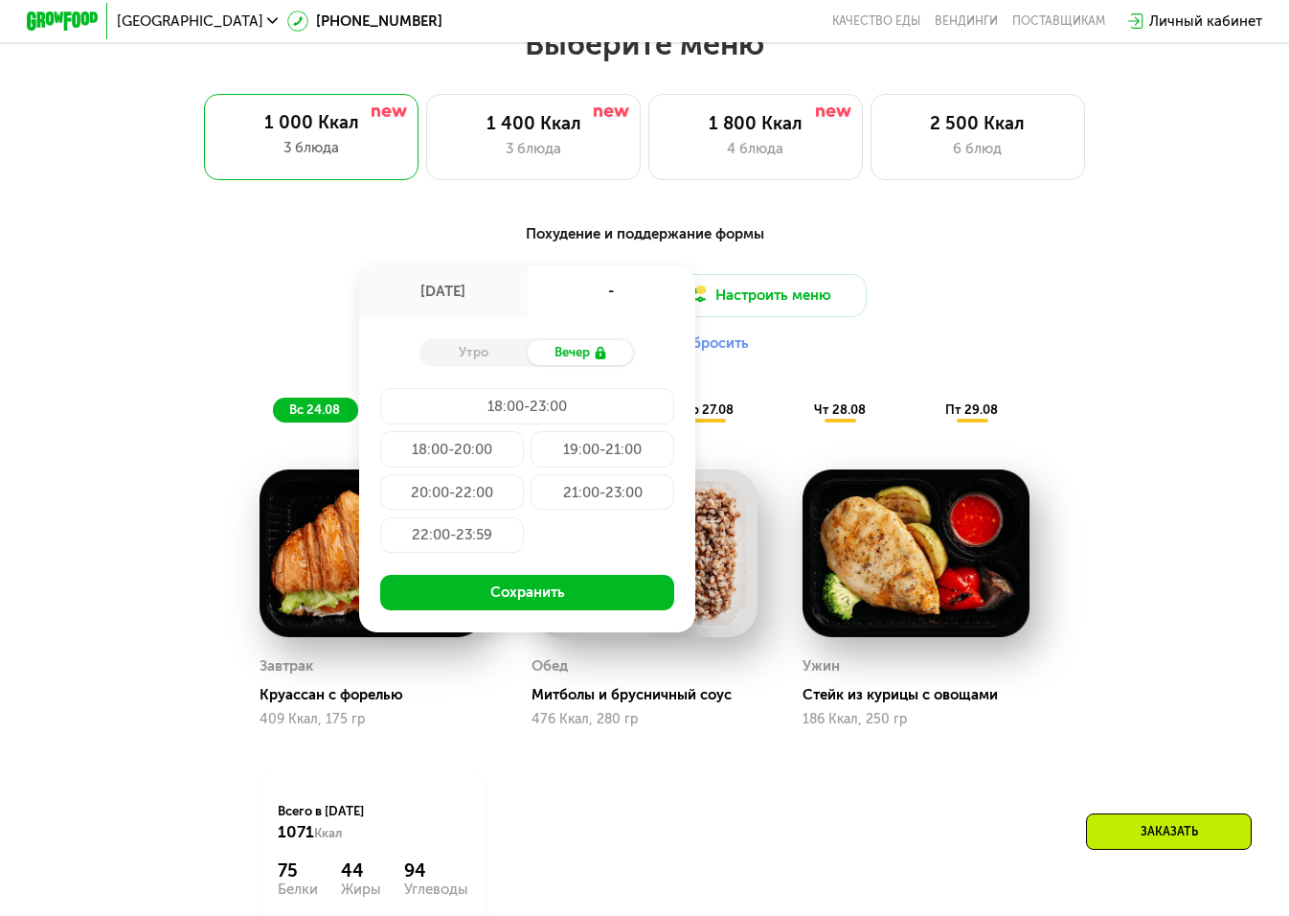
click at [788, 367] on div "Похудение и поддержание формы Доставка: [DATE] авг, сб - Утро Вечер 18:00-23:00…" at bounding box center [645, 322] width 1060 height 199
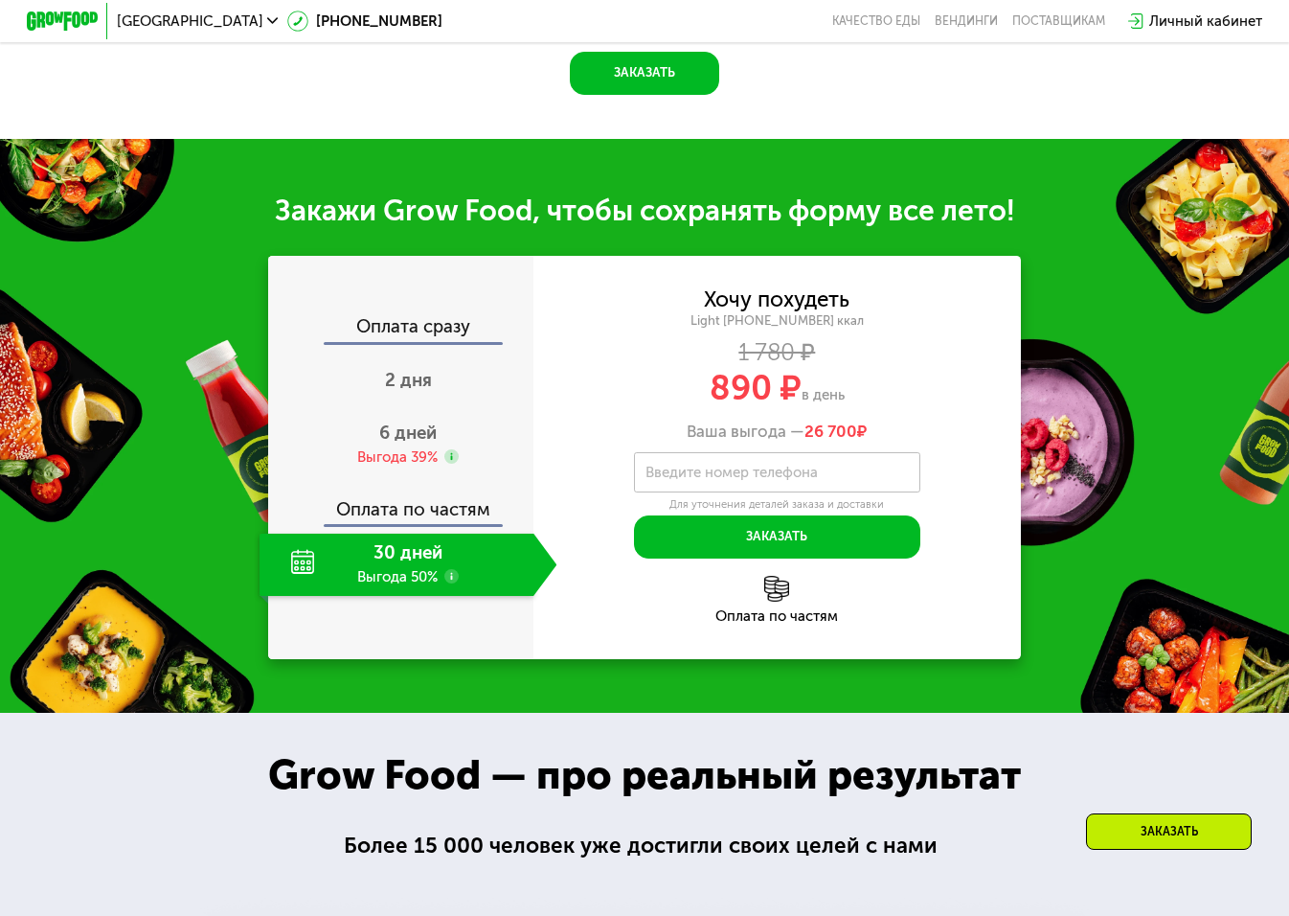
scroll to position [1691, 0]
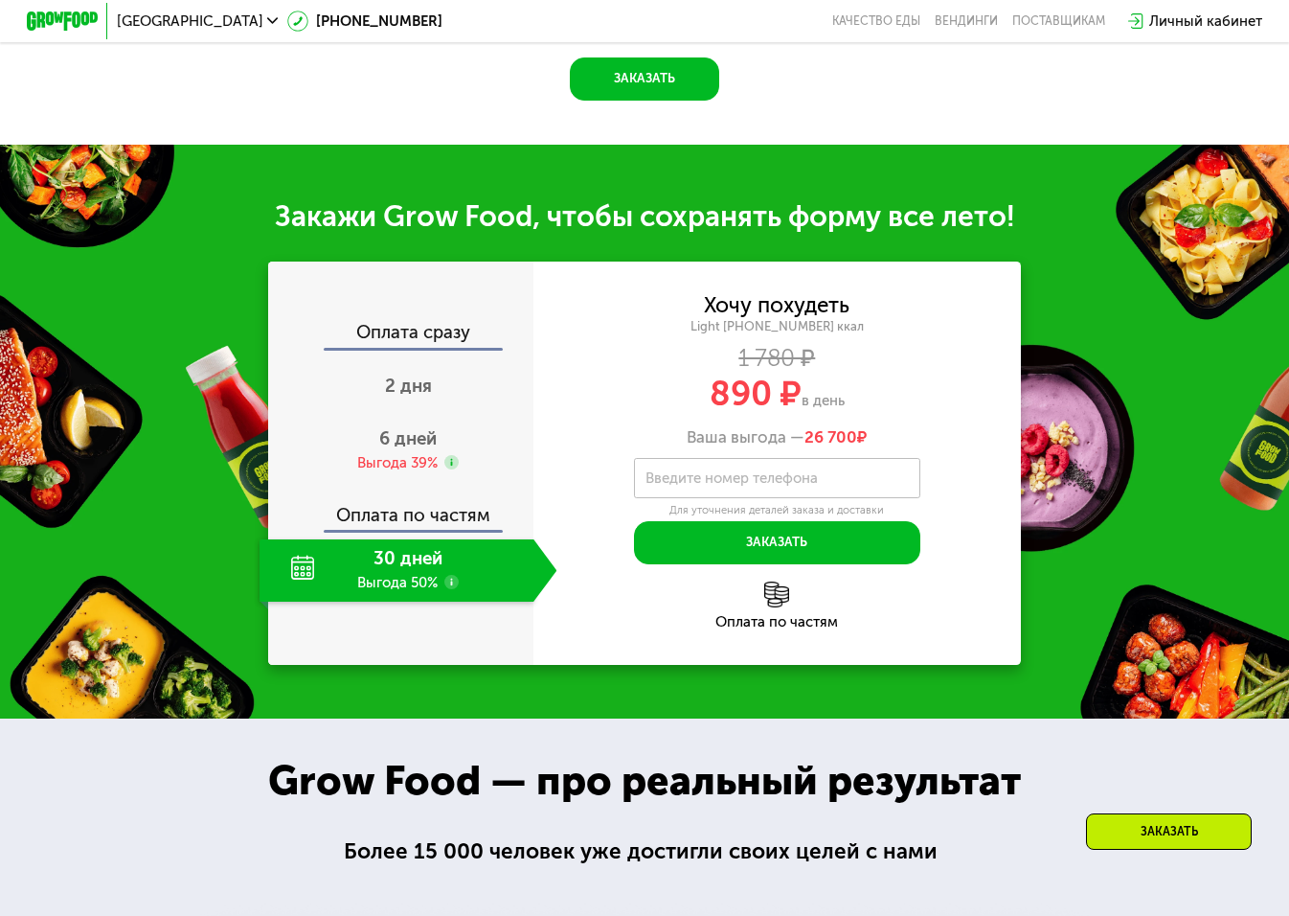
click at [402, 587] on div "30 дней Выгода 50%" at bounding box center [397, 570] width 274 height 62
click at [453, 586] on use at bounding box center [451, 582] width 14 height 14
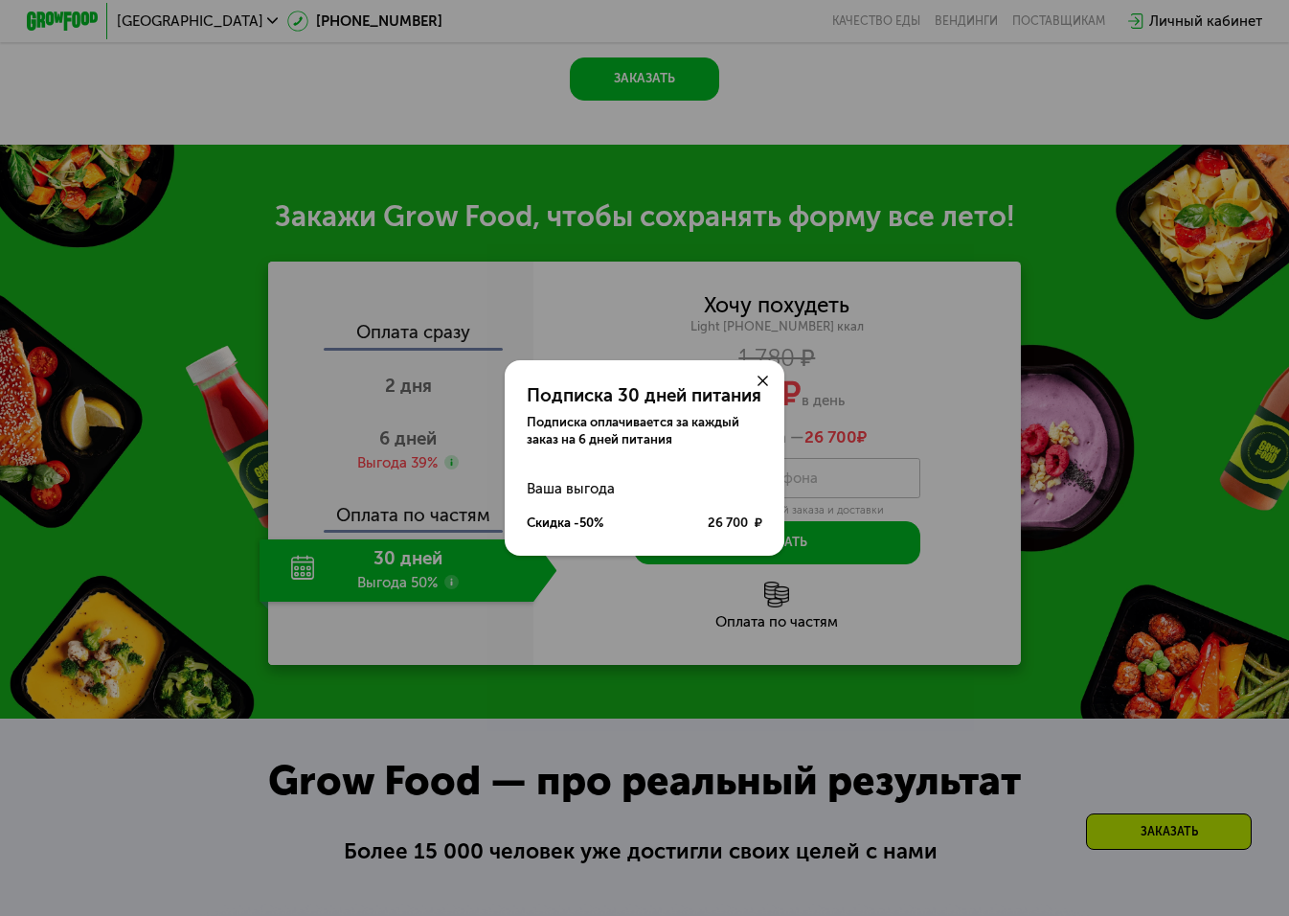
click at [758, 379] on icon at bounding box center [763, 380] width 11 height 11
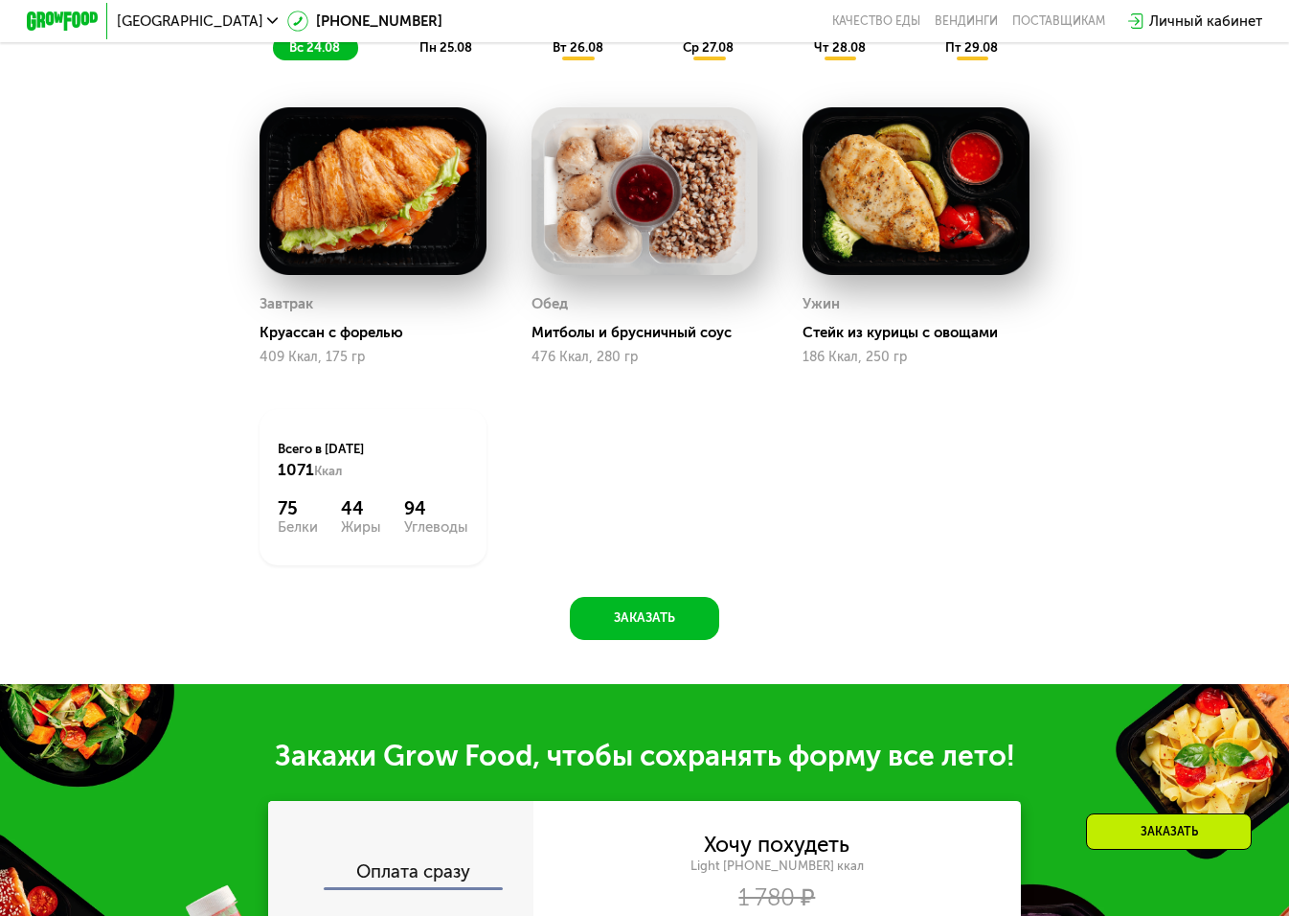
scroll to position [0, 0]
